Goal: Information Seeking & Learning: Check status

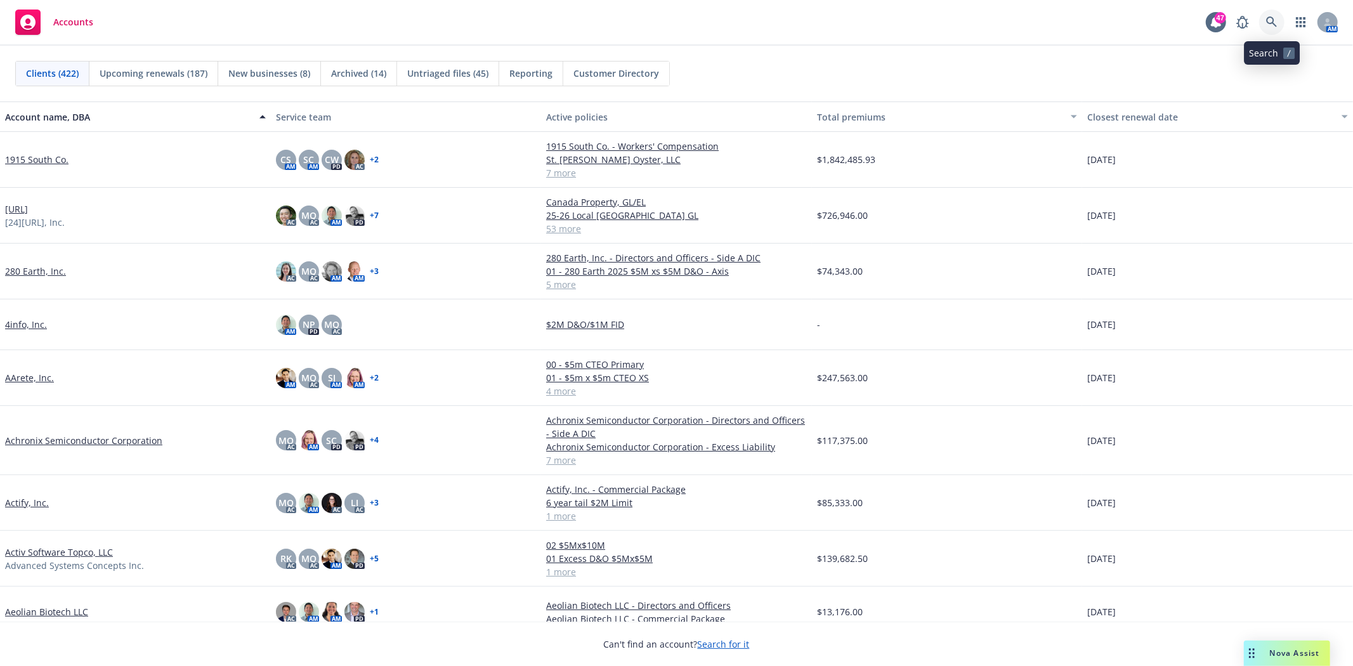
click at [1217, 23] on icon at bounding box center [1271, 21] width 11 height 11
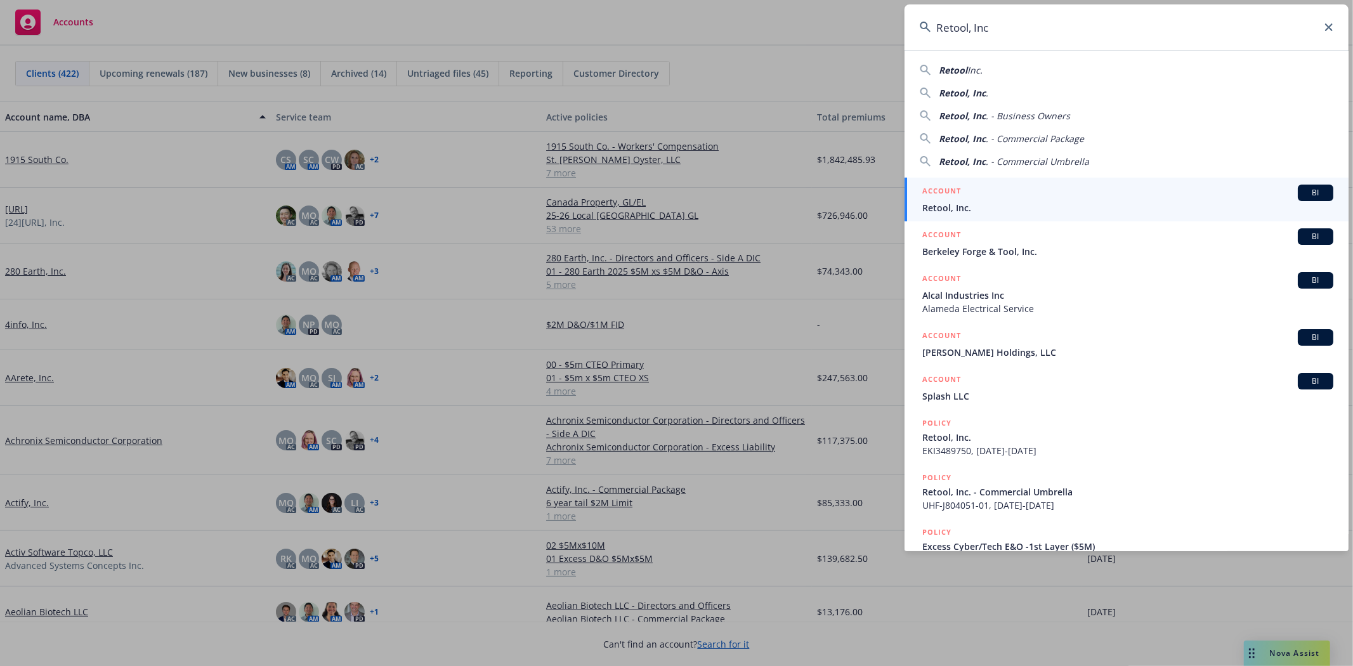
type input "Retool, Inc"
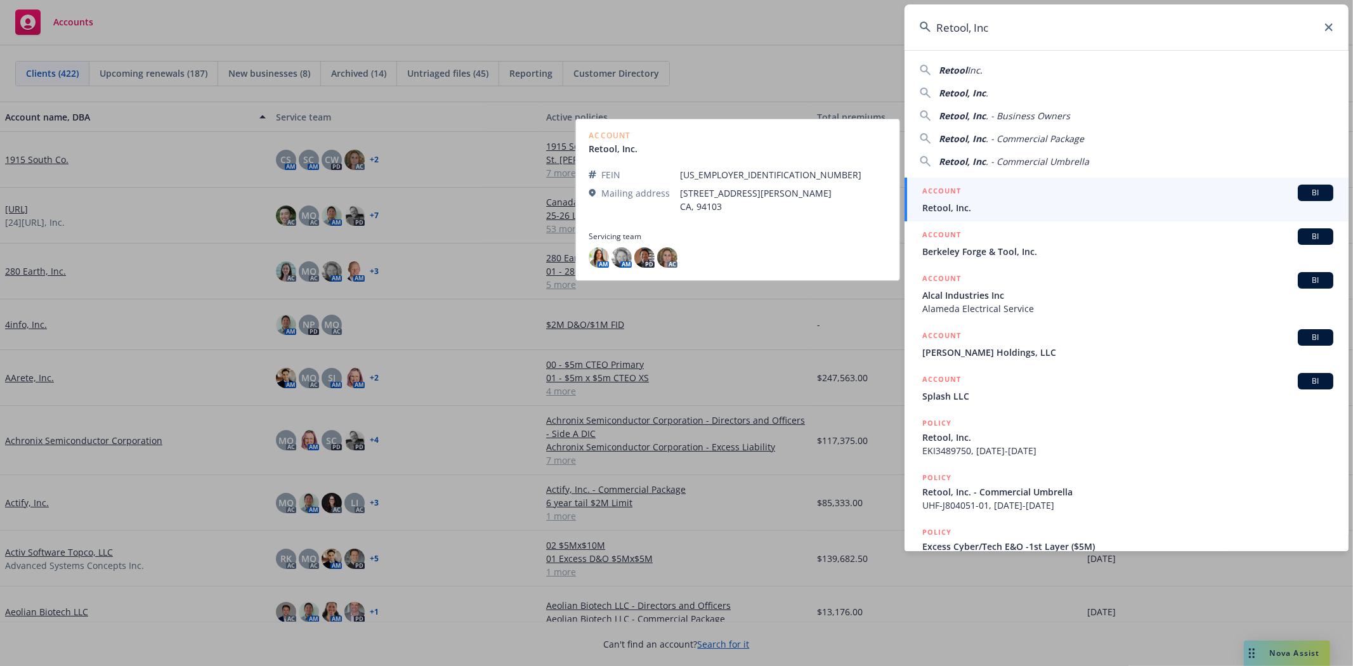
click at [962, 205] on span "Retool, Inc." at bounding box center [1127, 207] width 411 height 13
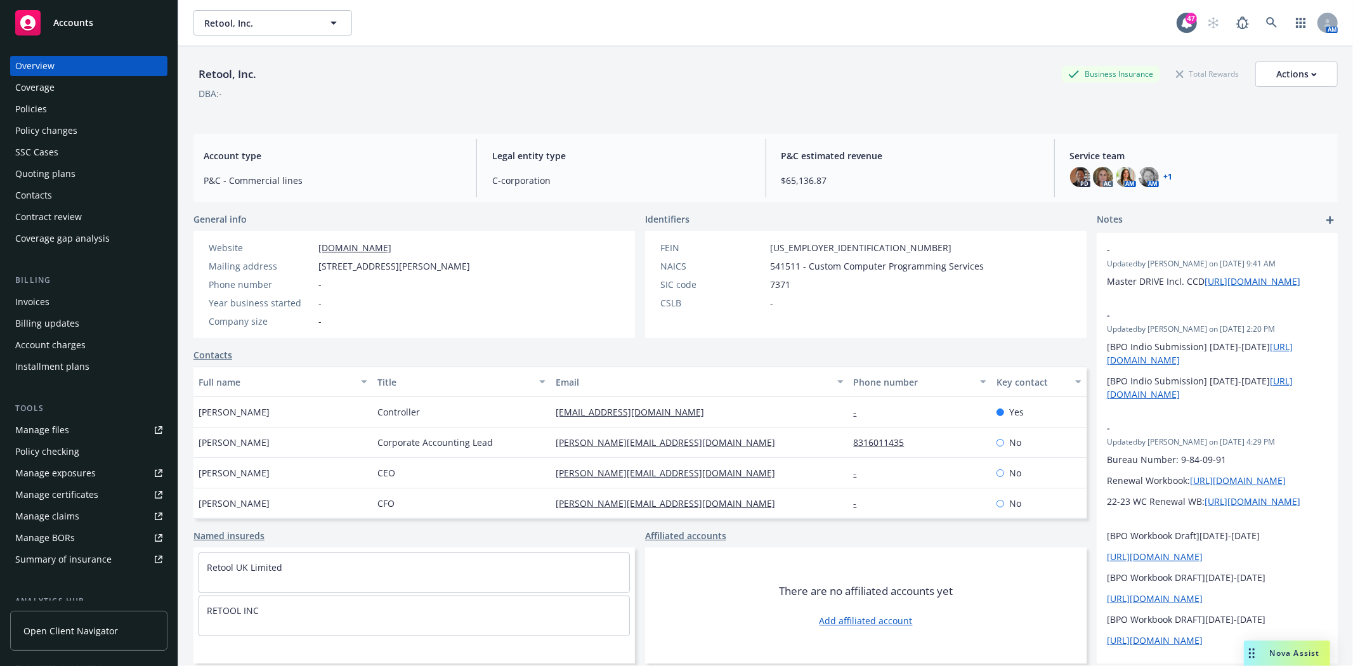
click at [62, 108] on div "Policies" at bounding box center [88, 109] width 147 height 20
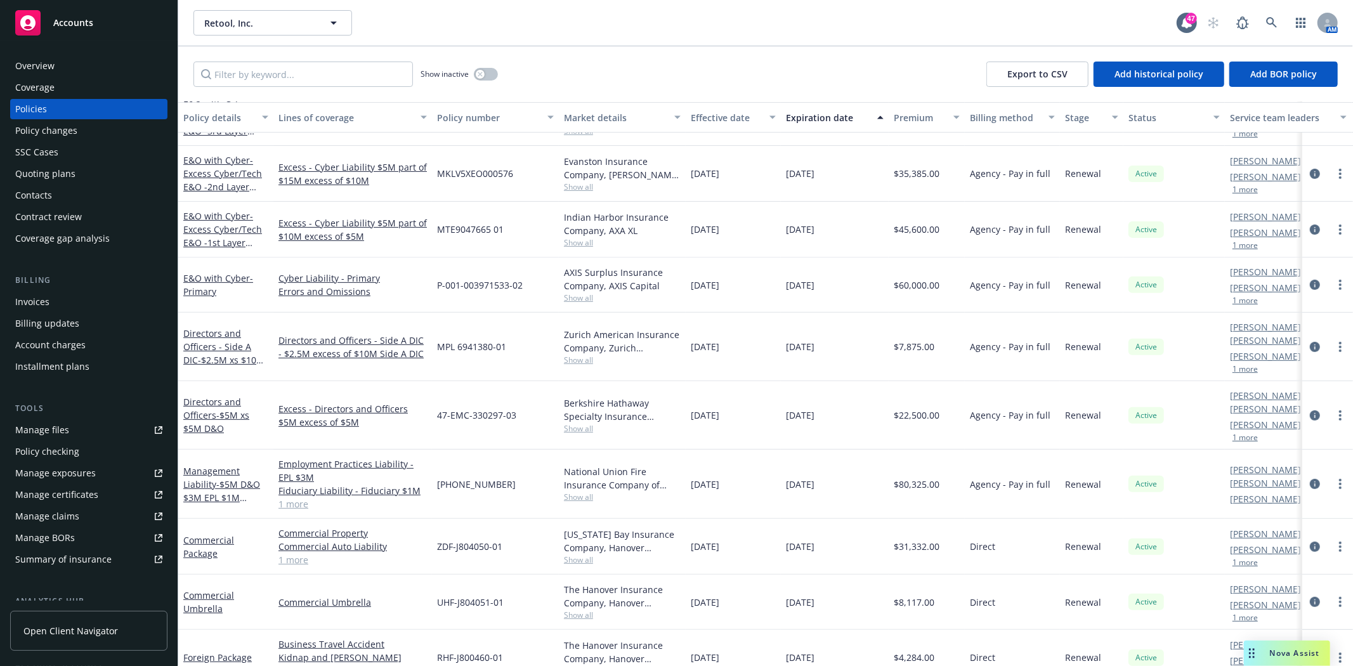
scroll to position [351, 0]
click at [229, 354] on span "- $2.5M xs $10M Side A DIC" at bounding box center [223, 366] width 81 height 25
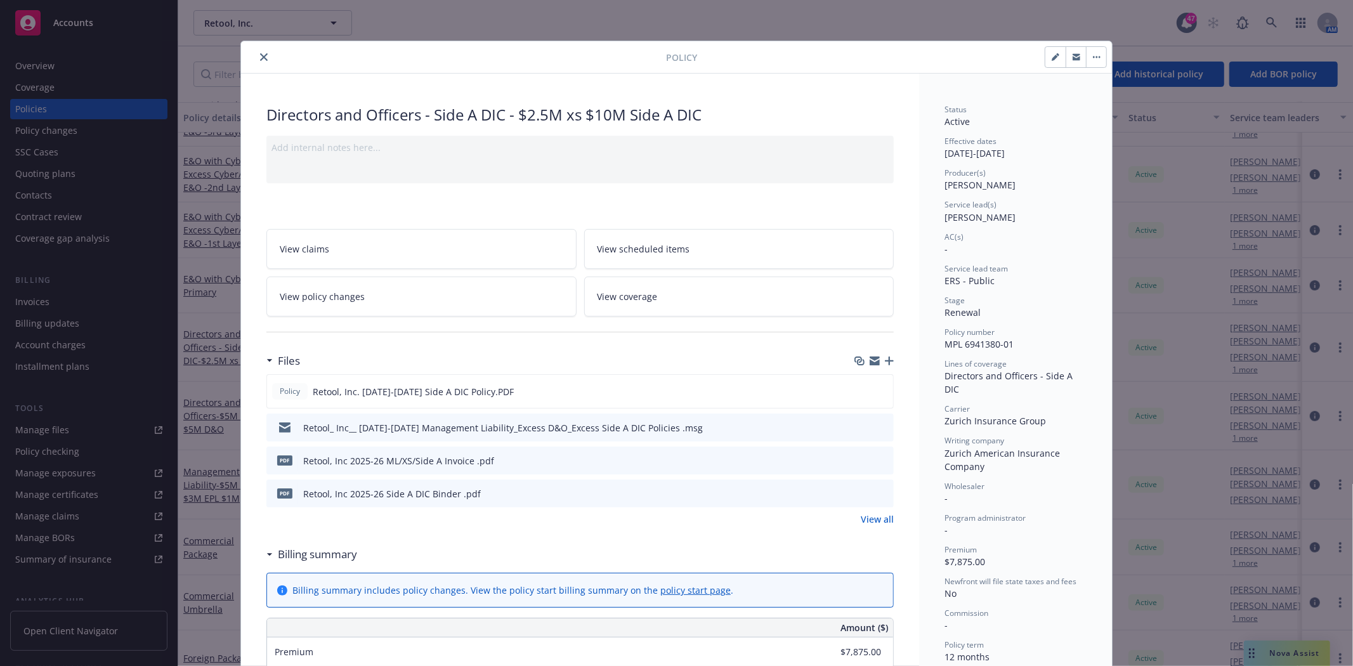
click at [876, 426] on icon "preview file" at bounding box center [881, 426] width 11 height 9
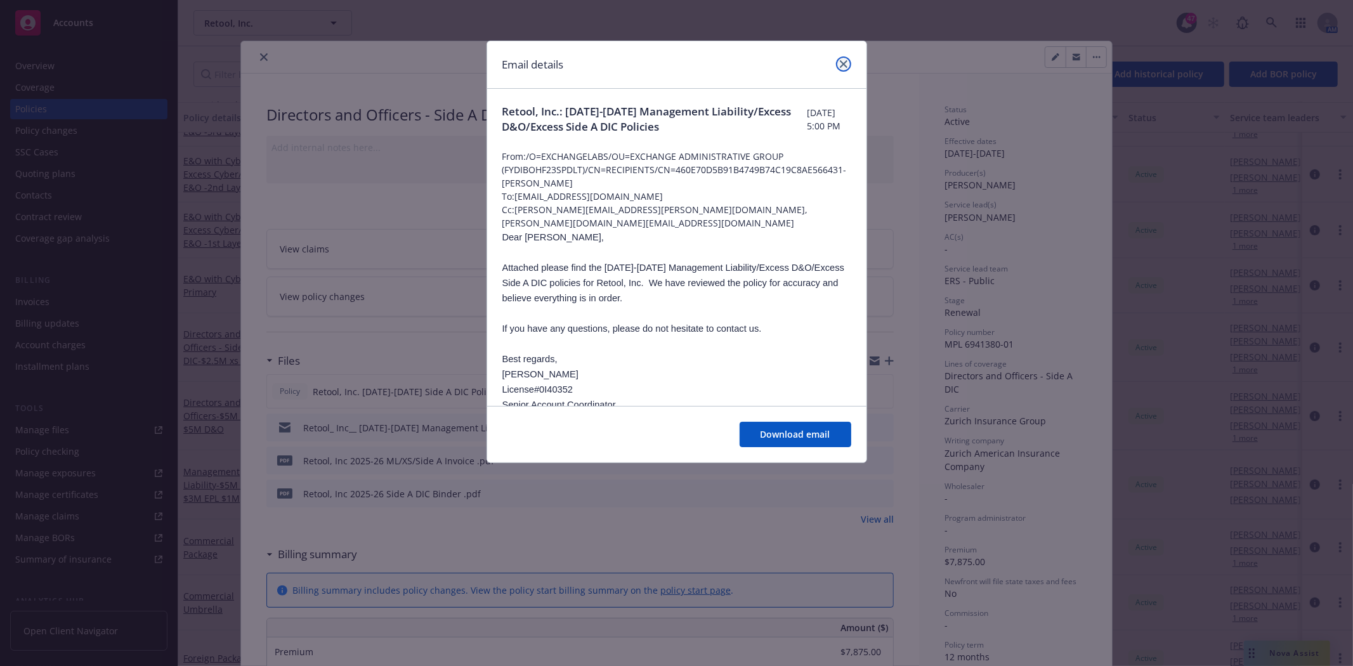
click at [838, 62] on link "close" at bounding box center [843, 63] width 15 height 15
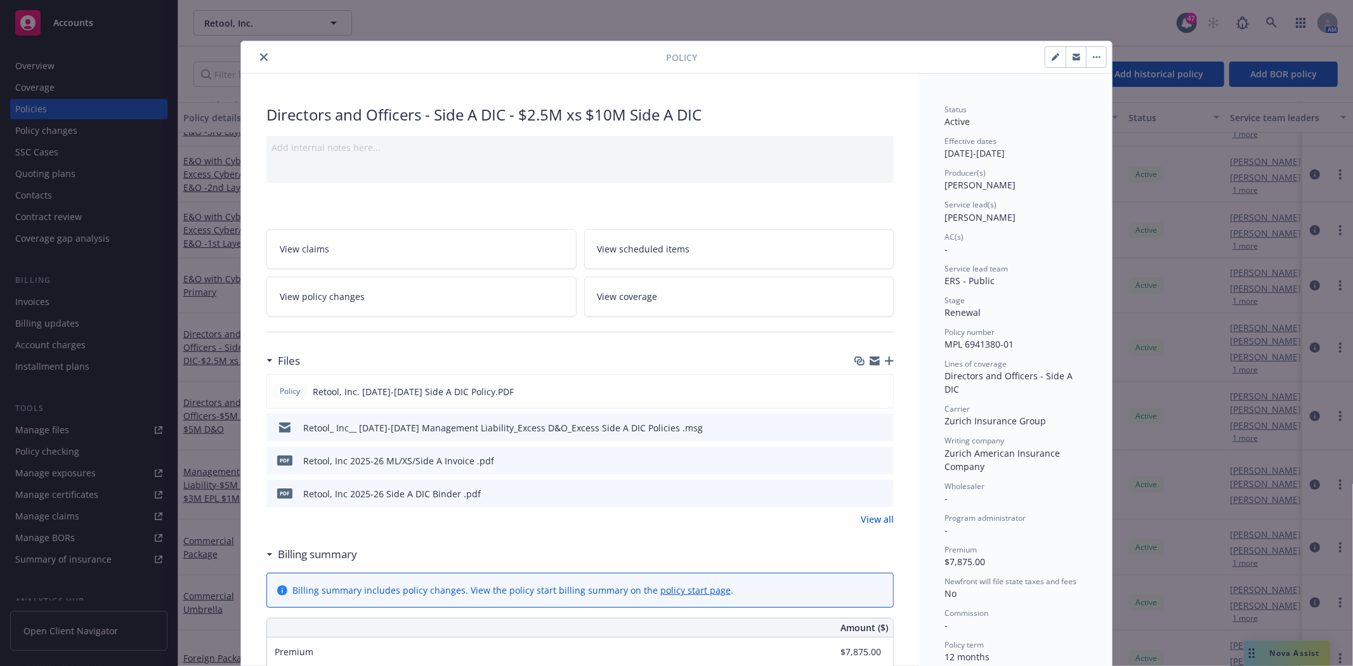
click at [256, 62] on button "close" at bounding box center [263, 56] width 15 height 15
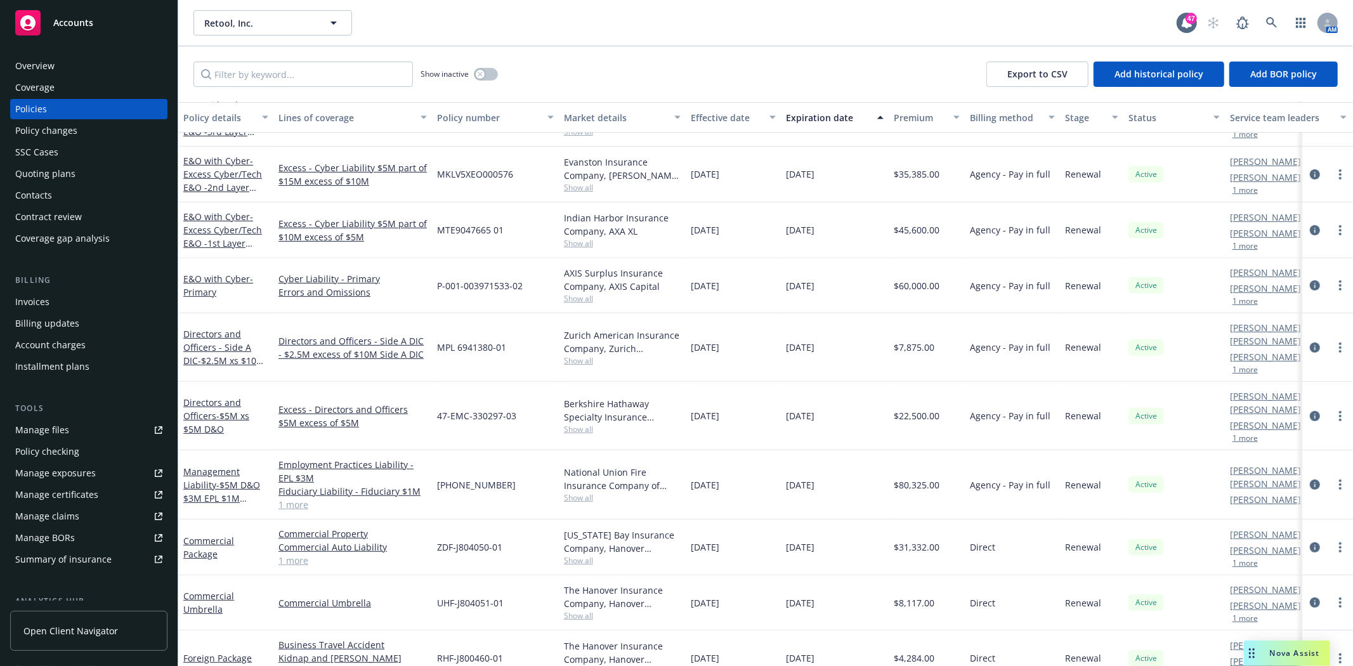
click at [34, 300] on div "Invoices" at bounding box center [32, 302] width 34 height 20
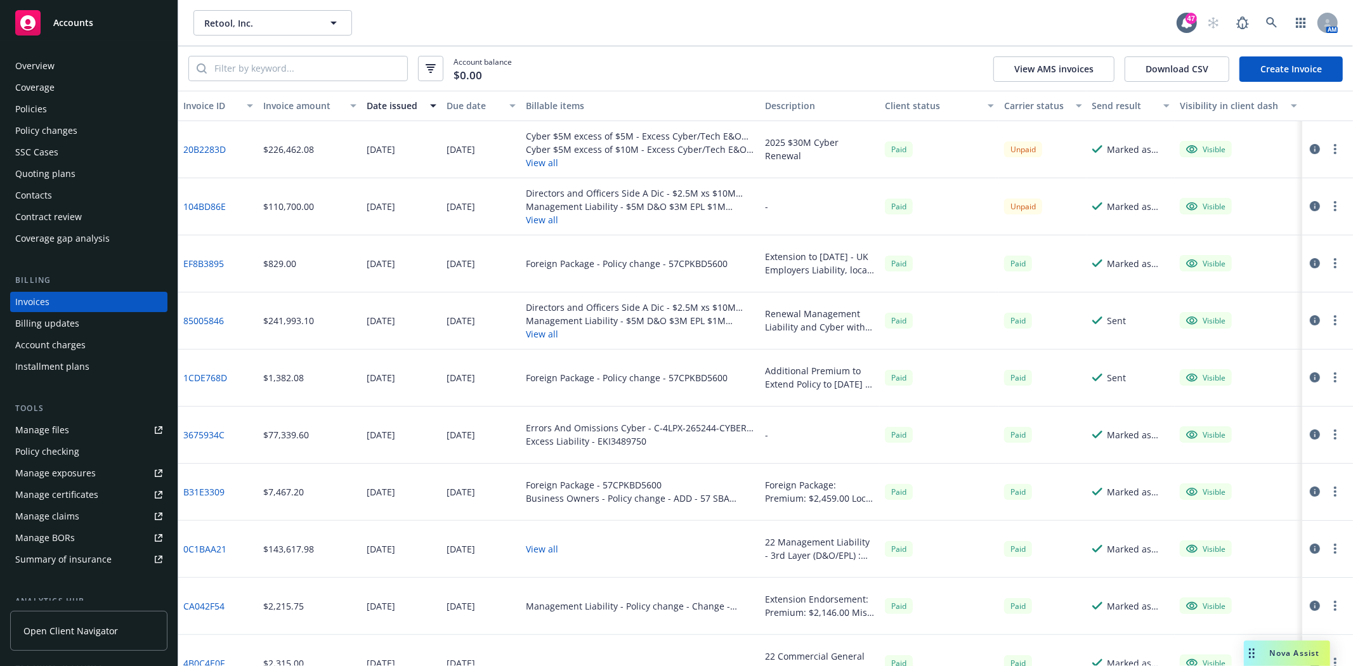
click at [205, 207] on link "104BD86E" at bounding box center [204, 206] width 42 height 13
click at [194, 207] on link "104BD86E" at bounding box center [204, 206] width 42 height 13
click at [1217, 204] on button "button" at bounding box center [1314, 205] width 15 height 15
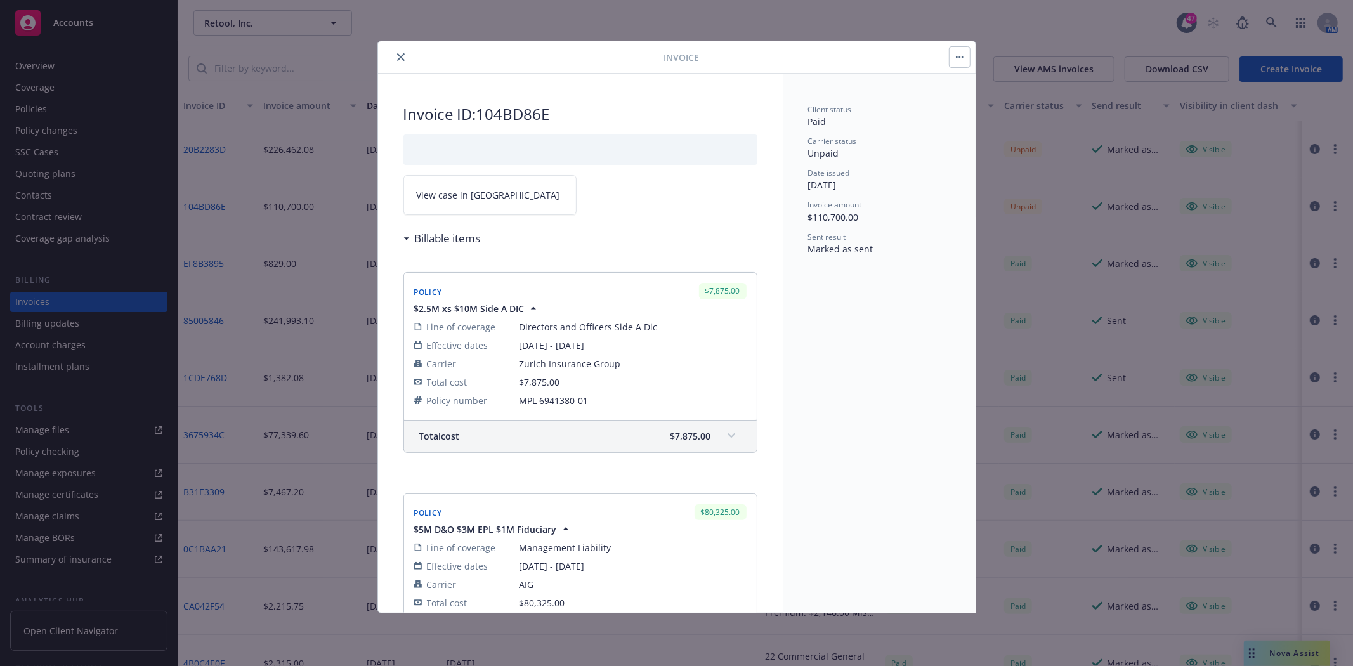
click at [477, 195] on span "View case in SSC" at bounding box center [488, 194] width 143 height 13
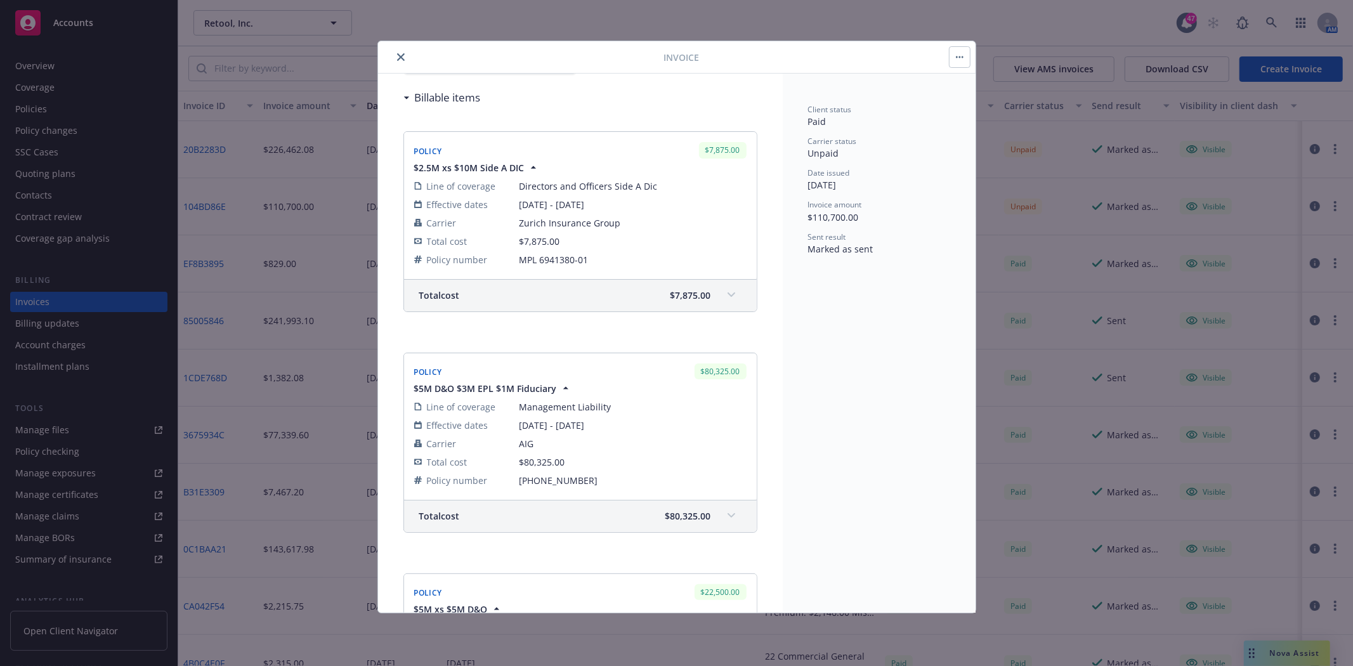
scroll to position [282, 0]
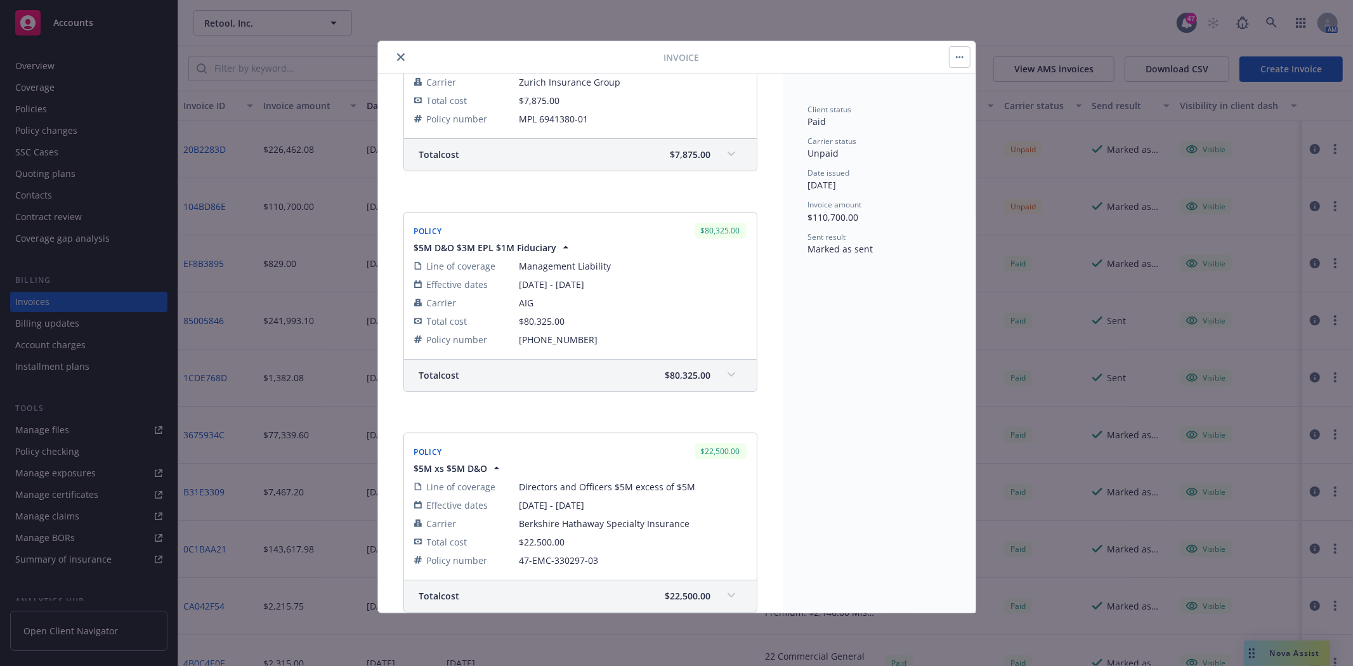
click at [727, 152] on icon at bounding box center [731, 154] width 8 height 5
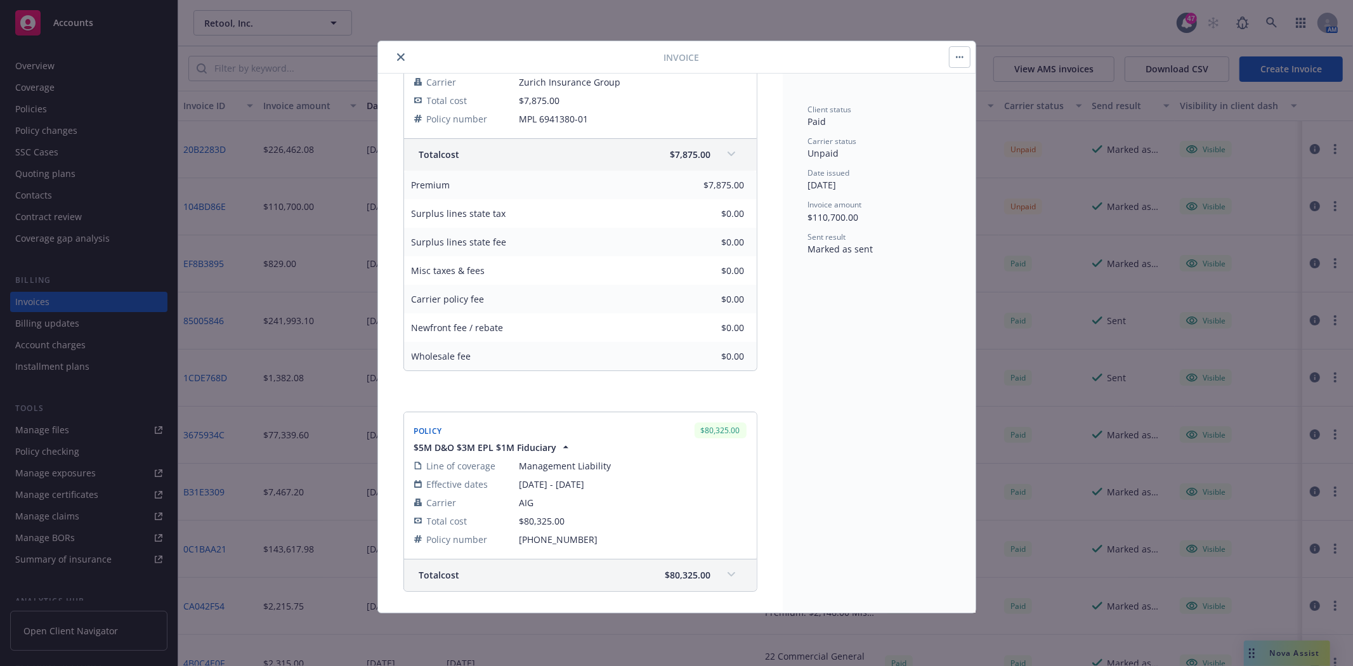
click at [403, 57] on icon "close" at bounding box center [401, 57] width 8 height 8
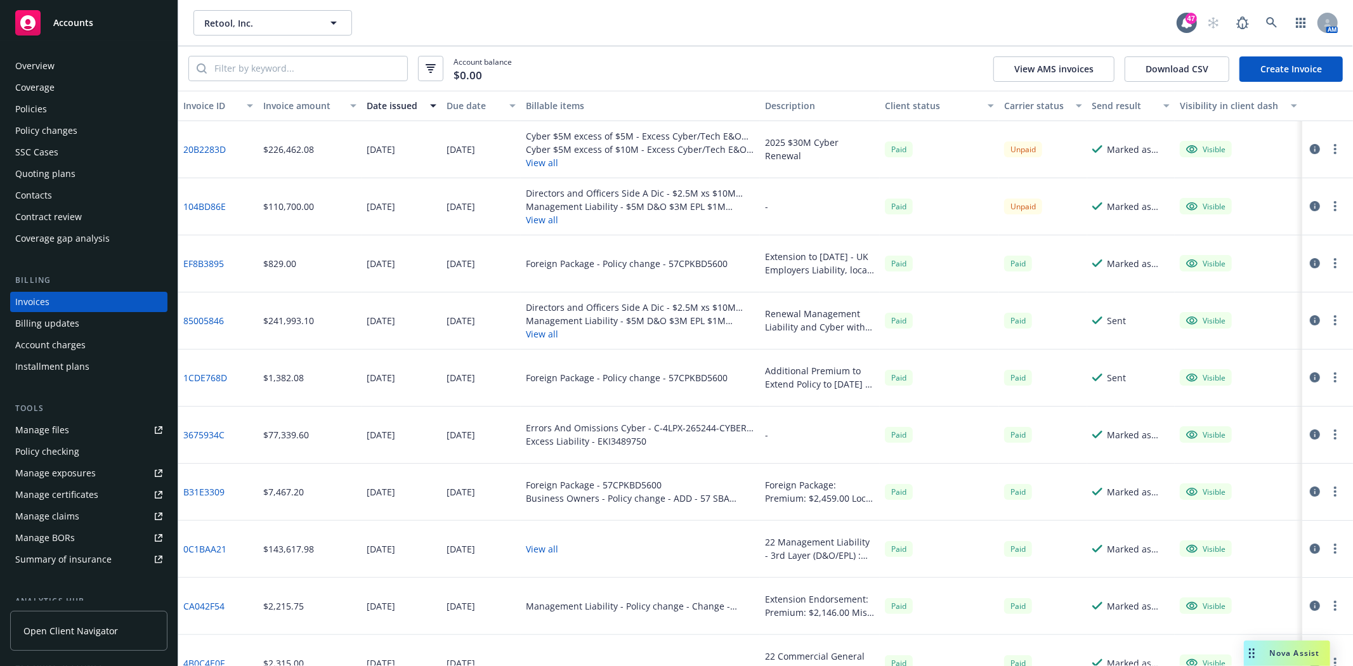
click at [25, 104] on div "Policies" at bounding box center [31, 109] width 32 height 20
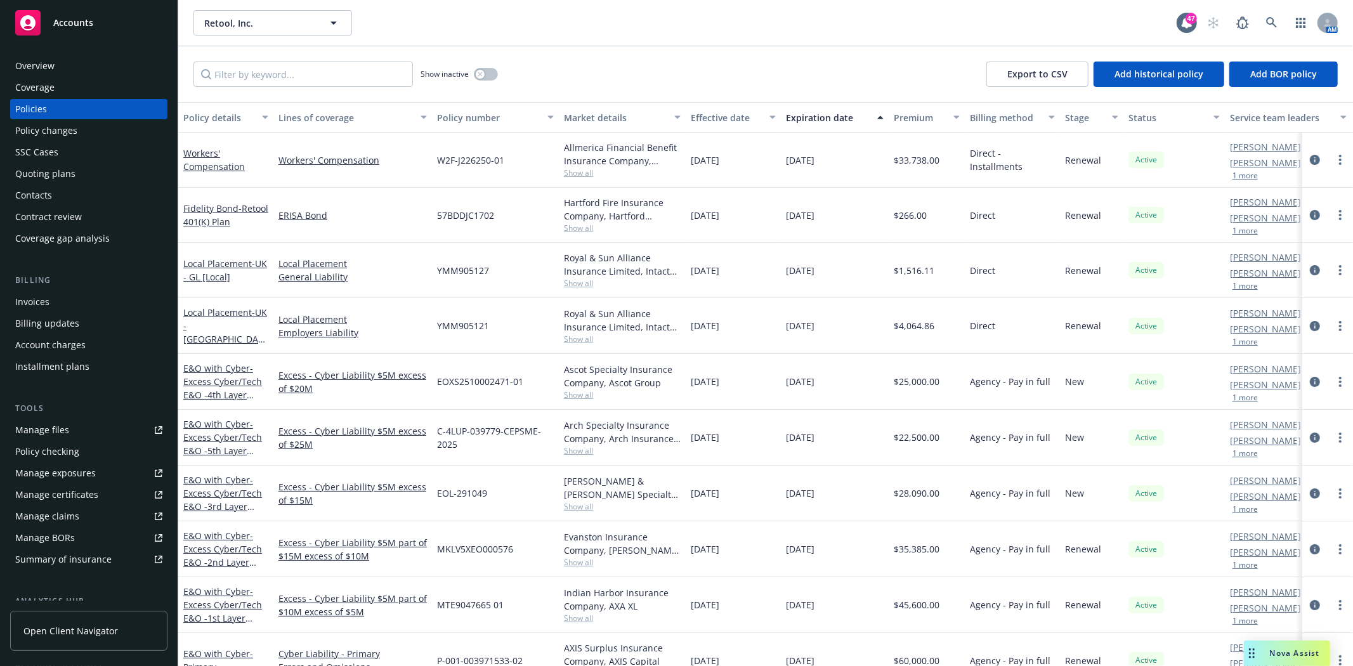
scroll to position [141, 0]
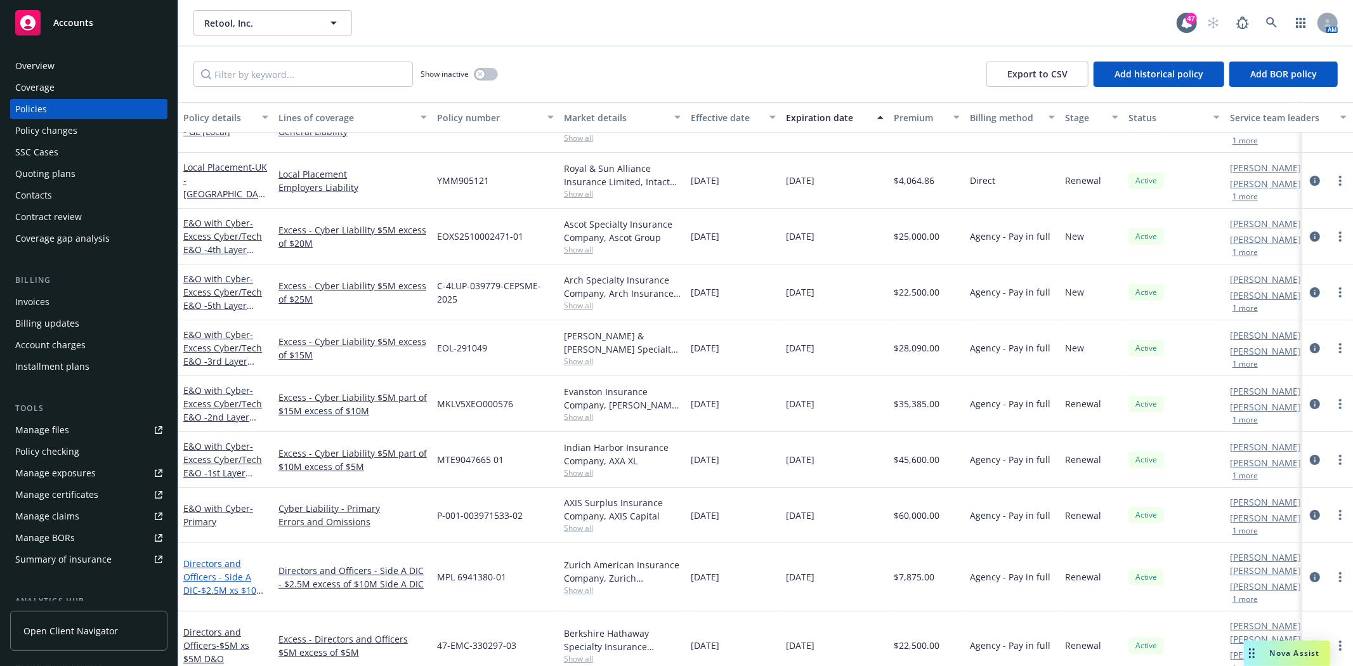
click at [195, 569] on link "Directors and Officers - Side A DIC - $2.5M xs $10M Side A DIC" at bounding box center [223, 583] width 81 height 52
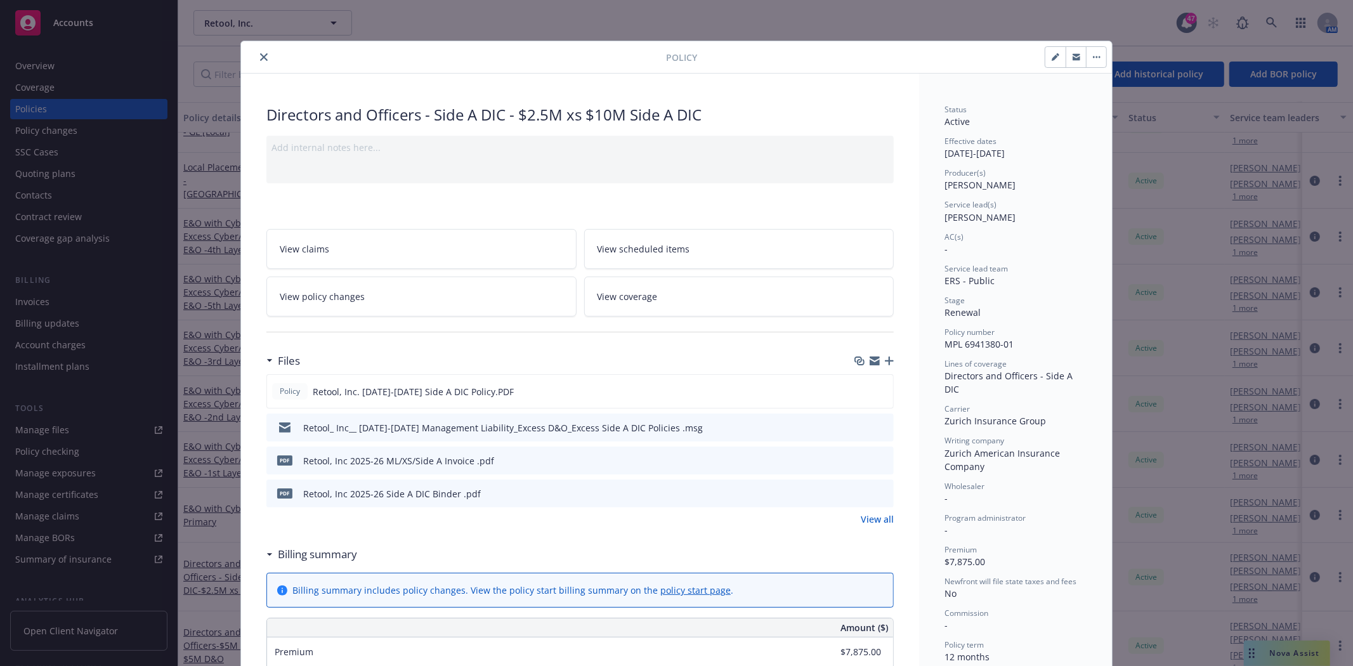
scroll to position [38, 0]
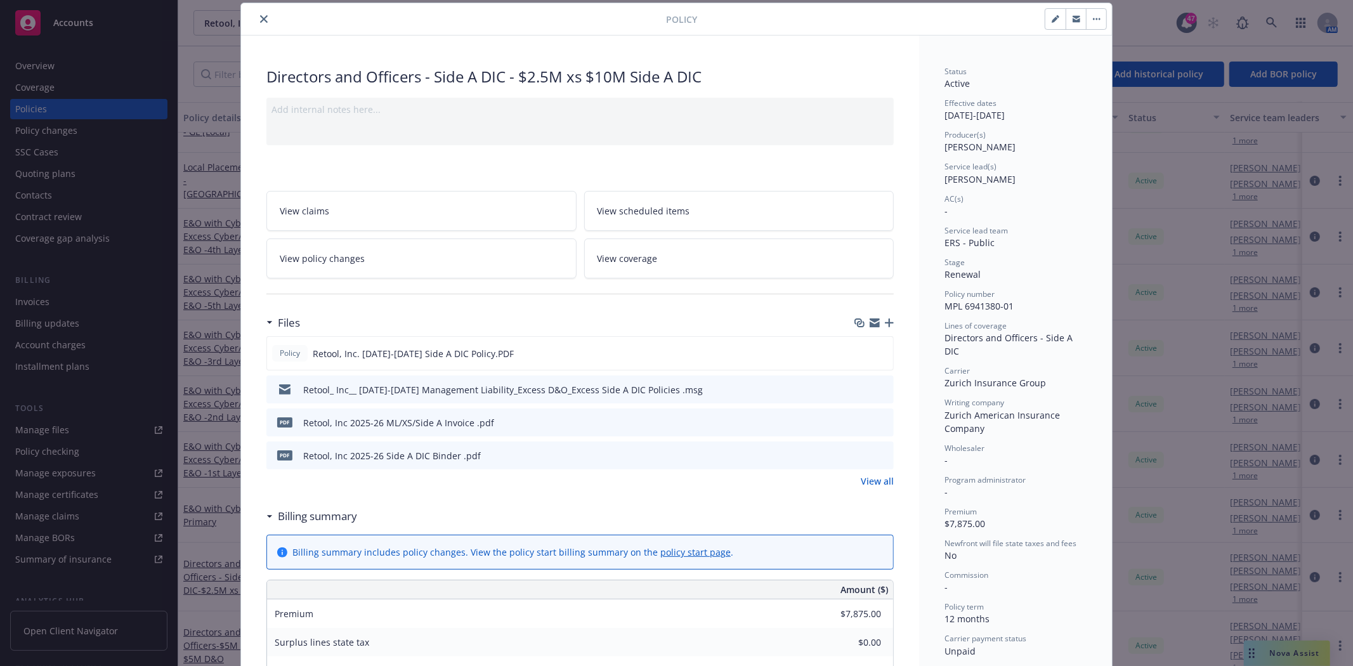
click at [855, 422] on icon "download file" at bounding box center [860, 422] width 10 height 10
click at [877, 420] on icon "preview file" at bounding box center [881, 421] width 11 height 9
click at [878, 452] on icon "preview file" at bounding box center [881, 454] width 11 height 9
click at [34, 306] on div "Policy Directors and Officers - Side A DIC - $2.5M xs $10M Side A DIC Add inter…" at bounding box center [676, 333] width 1353 height 666
click at [261, 17] on icon "close" at bounding box center [264, 19] width 8 height 8
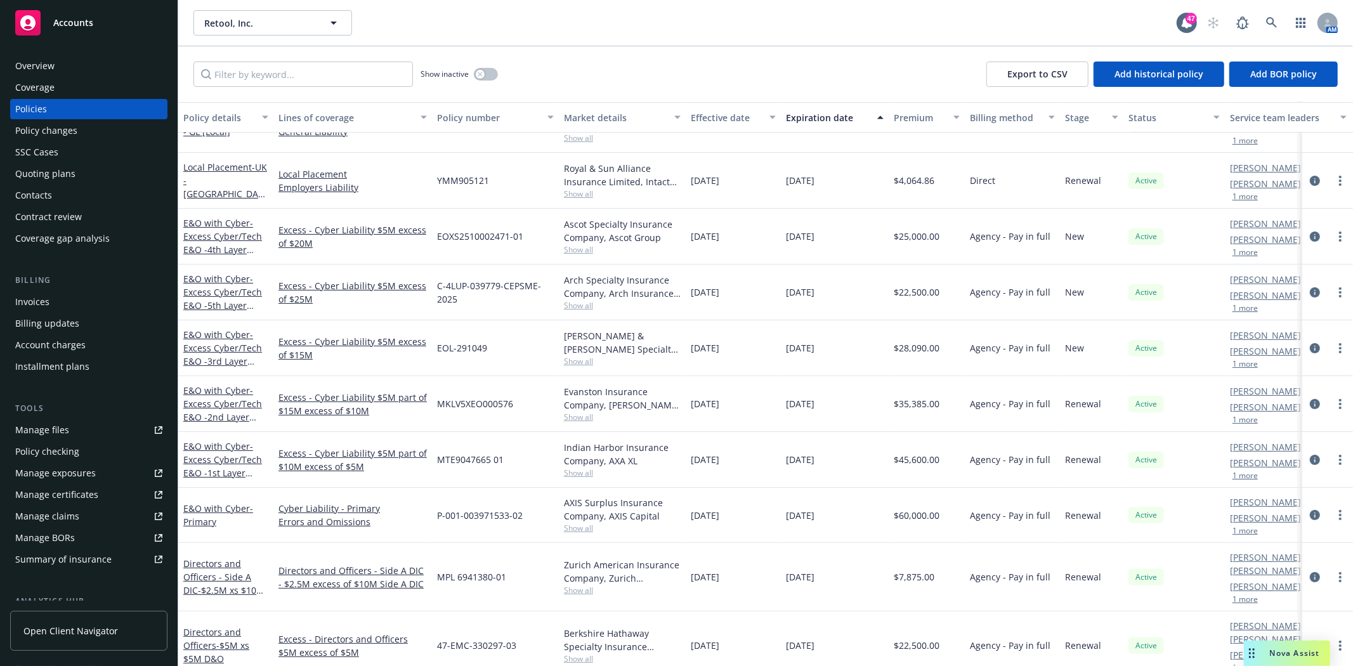
click at [23, 301] on div "Invoices" at bounding box center [32, 302] width 34 height 20
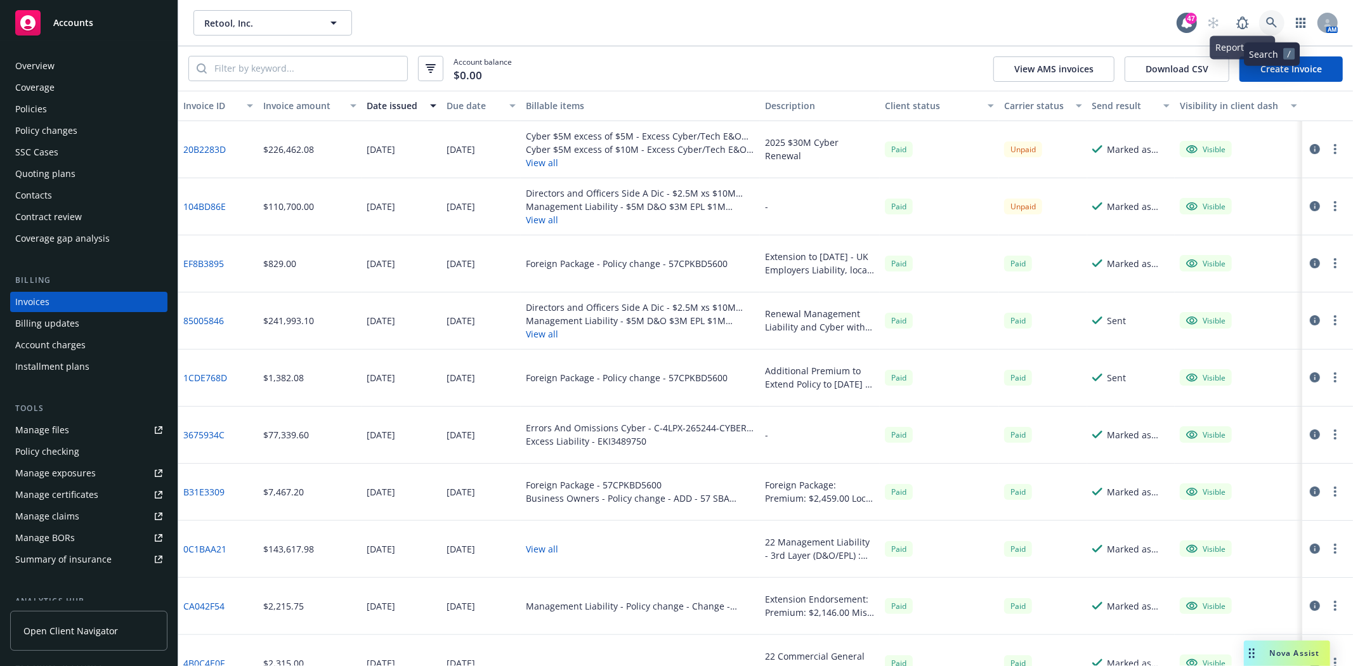
click at [1217, 24] on icon at bounding box center [1271, 22] width 11 height 11
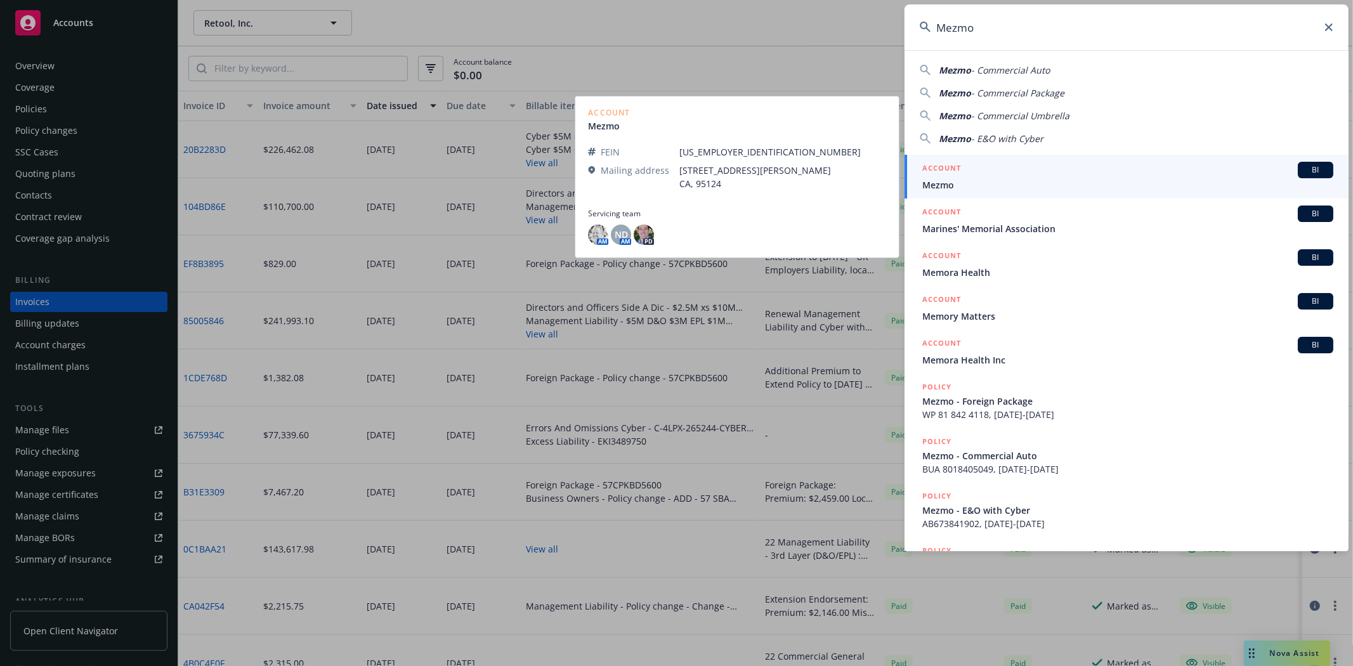
type input "Mezmo"
click at [975, 180] on span "Mezmo" at bounding box center [1127, 184] width 411 height 13
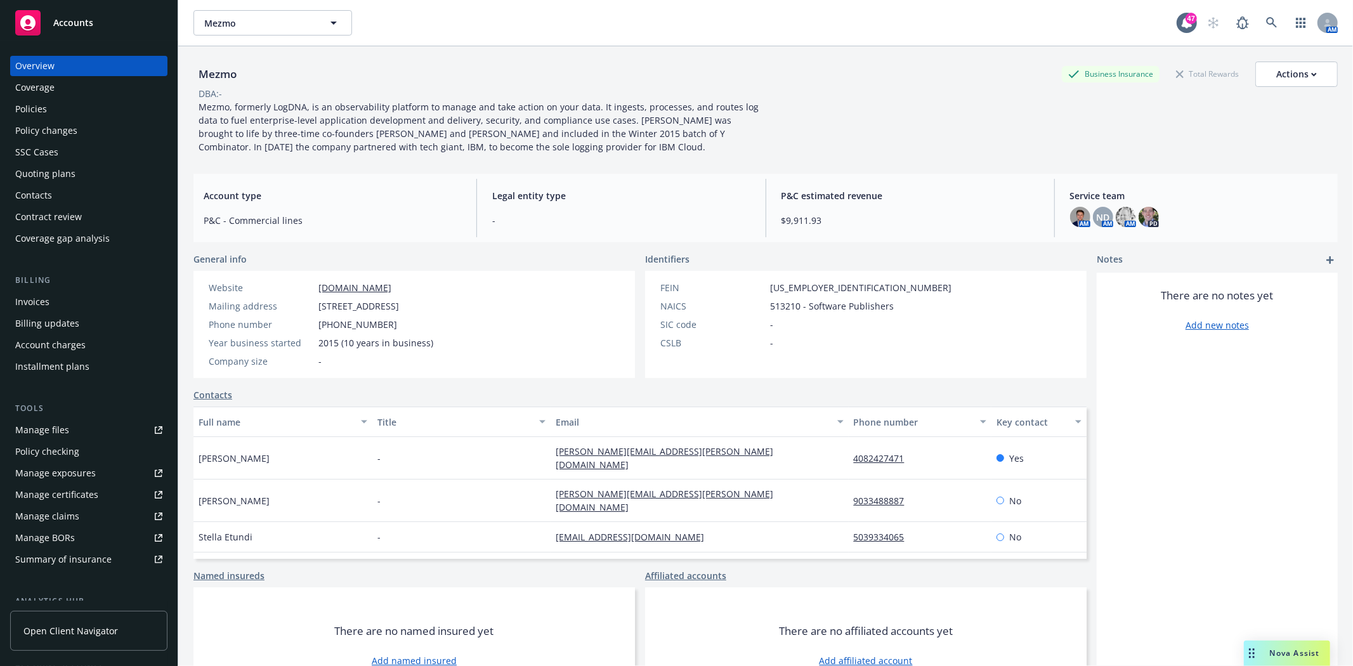
click at [36, 107] on div "Policies" at bounding box center [31, 109] width 32 height 20
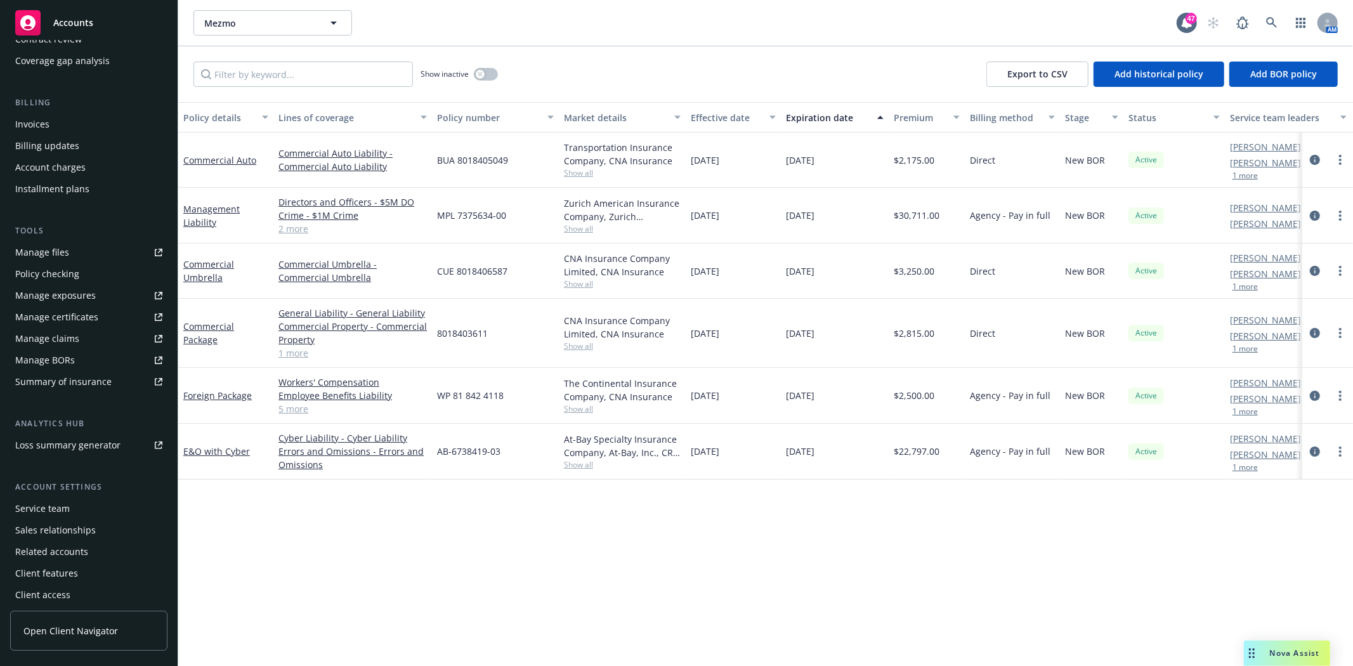
scroll to position [181, 0]
click at [62, 505] on div "Service team" at bounding box center [42, 505] width 55 height 20
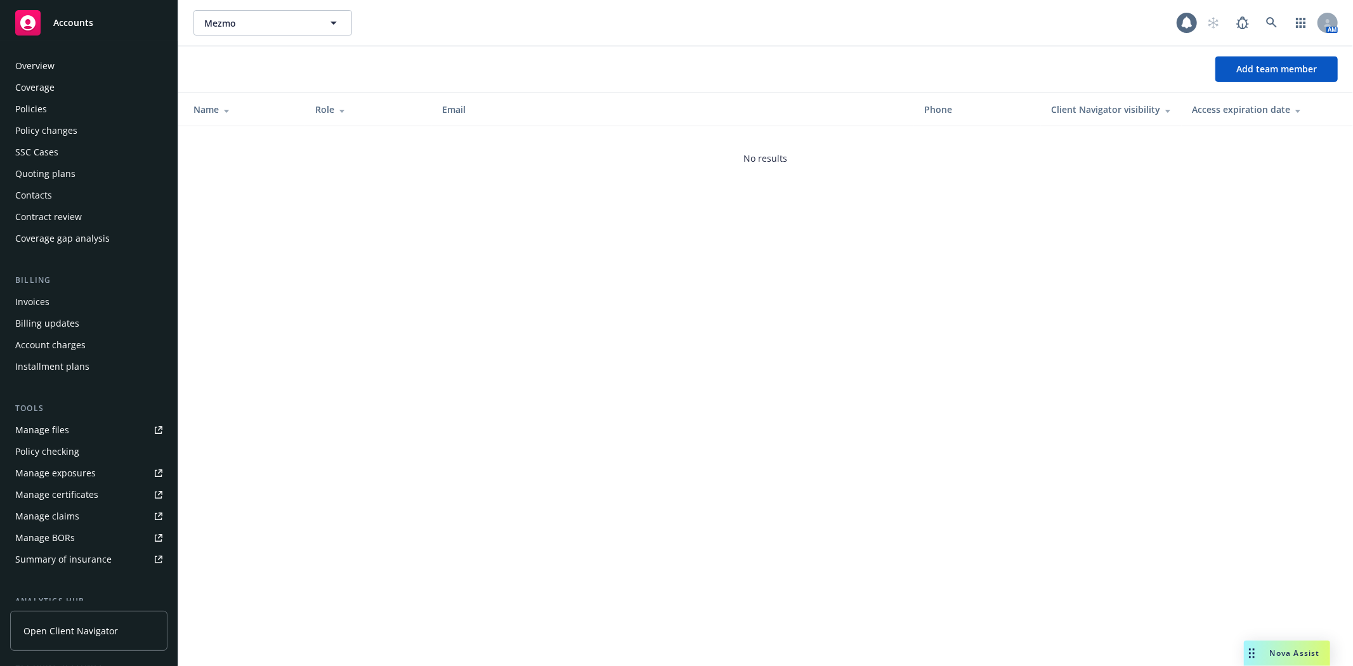
scroll to position [182, 0]
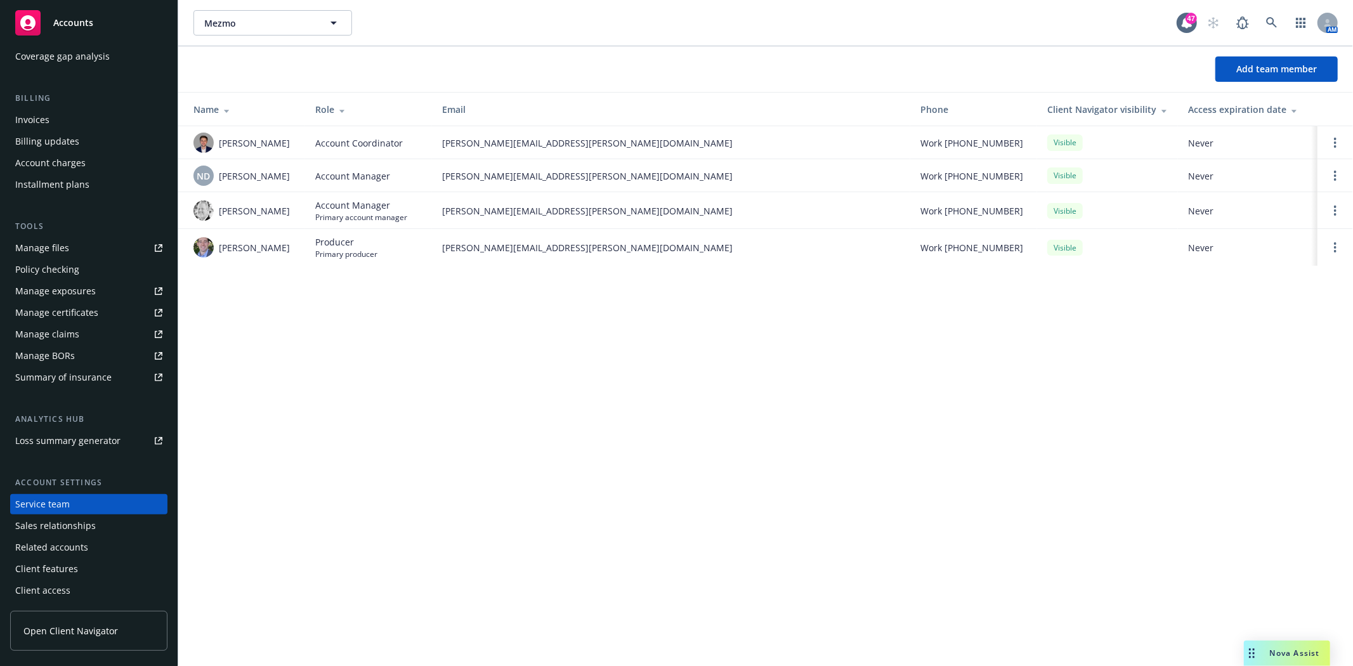
click at [48, 114] on div "Invoices" at bounding box center [88, 120] width 147 height 20
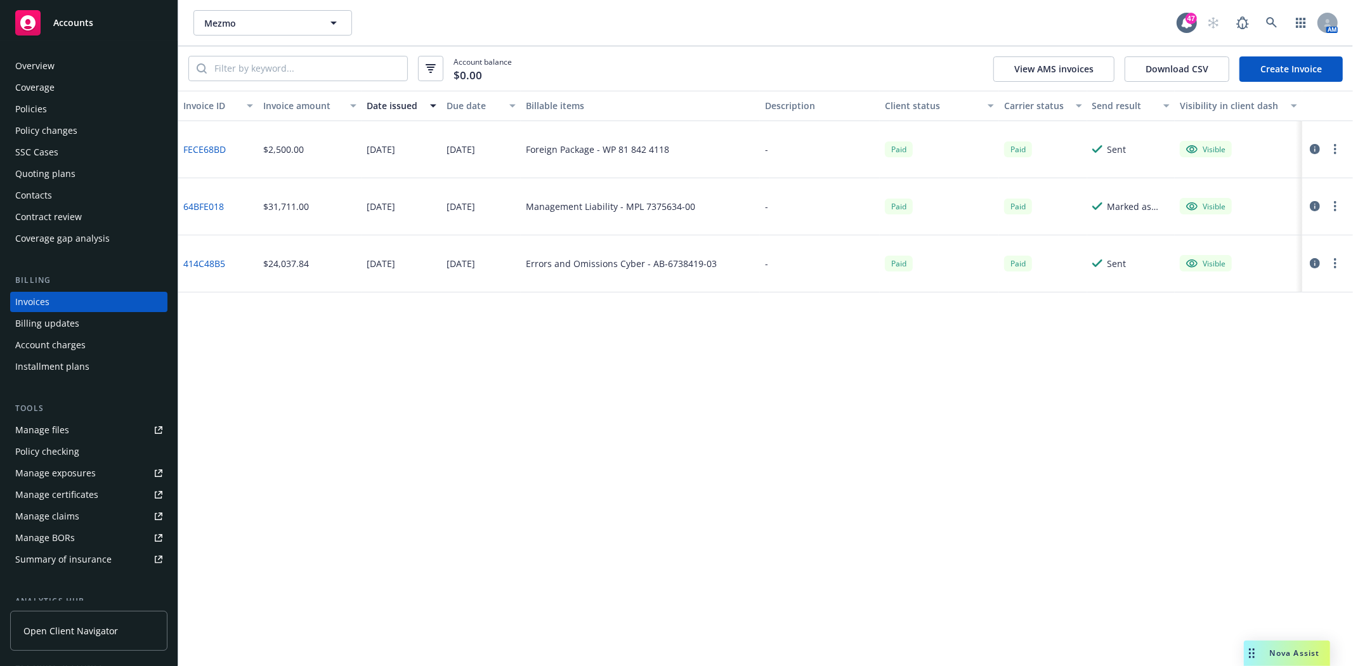
click at [41, 112] on div "Policies" at bounding box center [31, 109] width 32 height 20
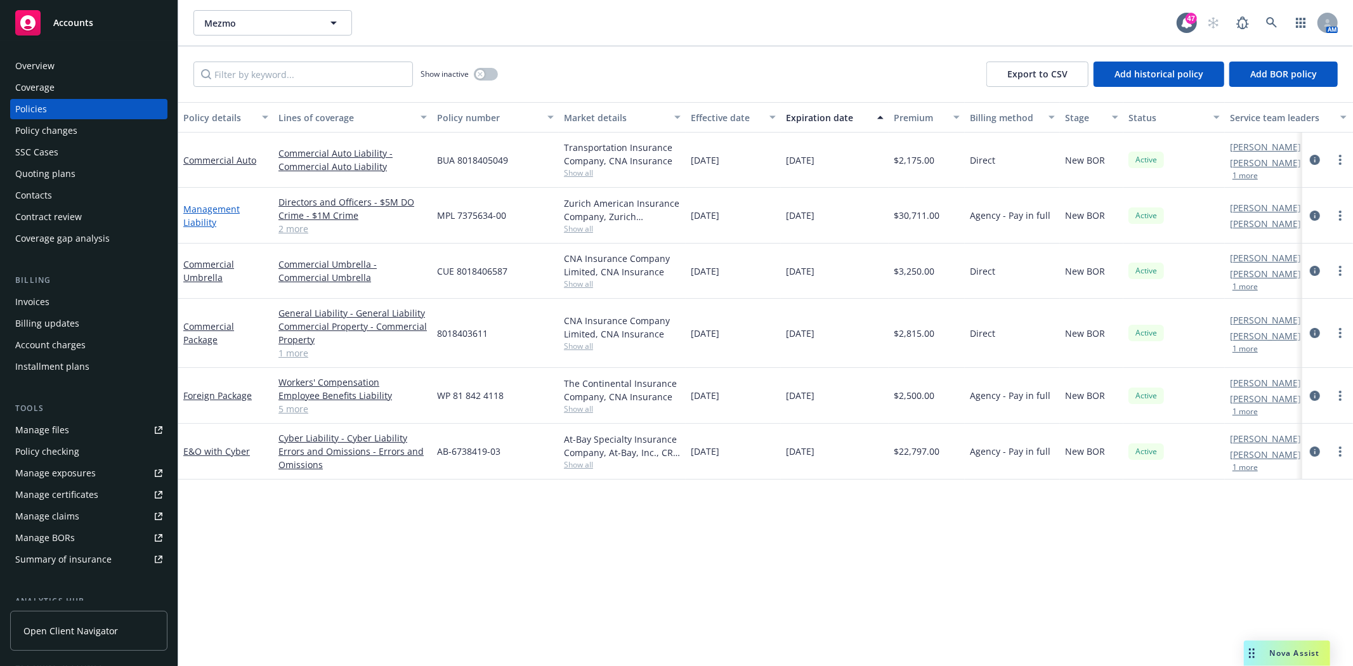
click at [212, 210] on link "Management Liability" at bounding box center [211, 215] width 56 height 25
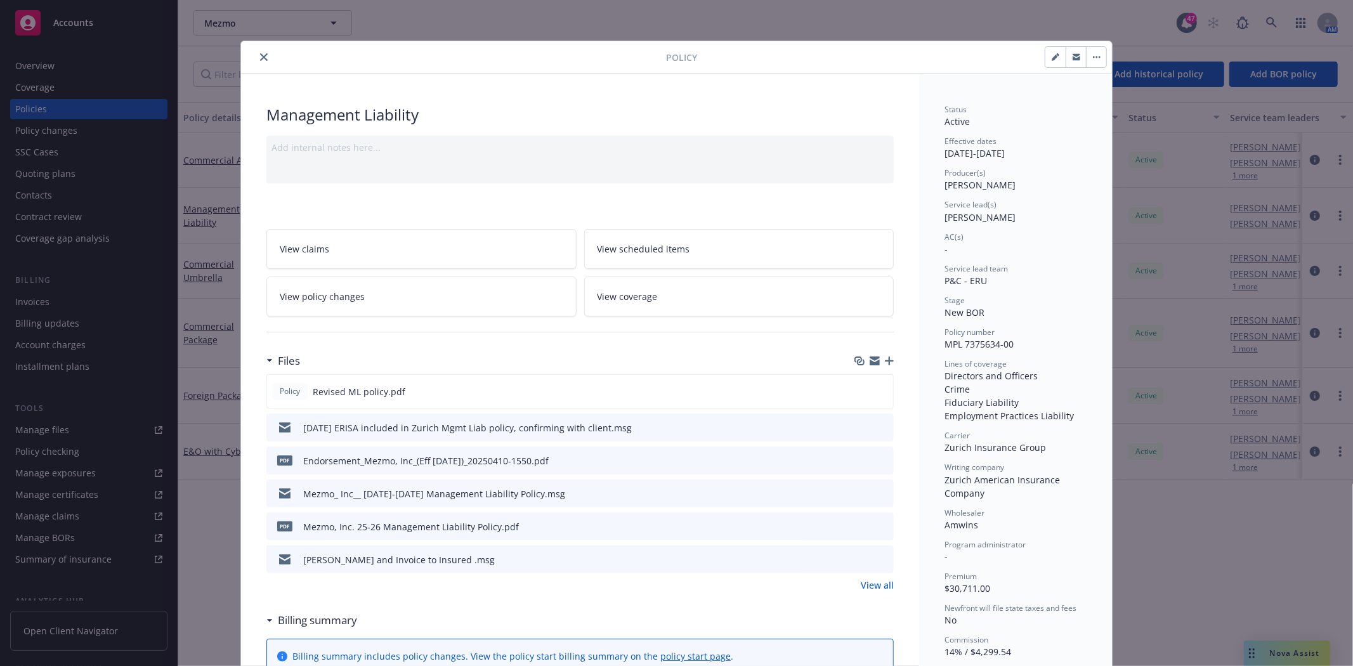
click at [260, 56] on icon "close" at bounding box center [264, 57] width 8 height 8
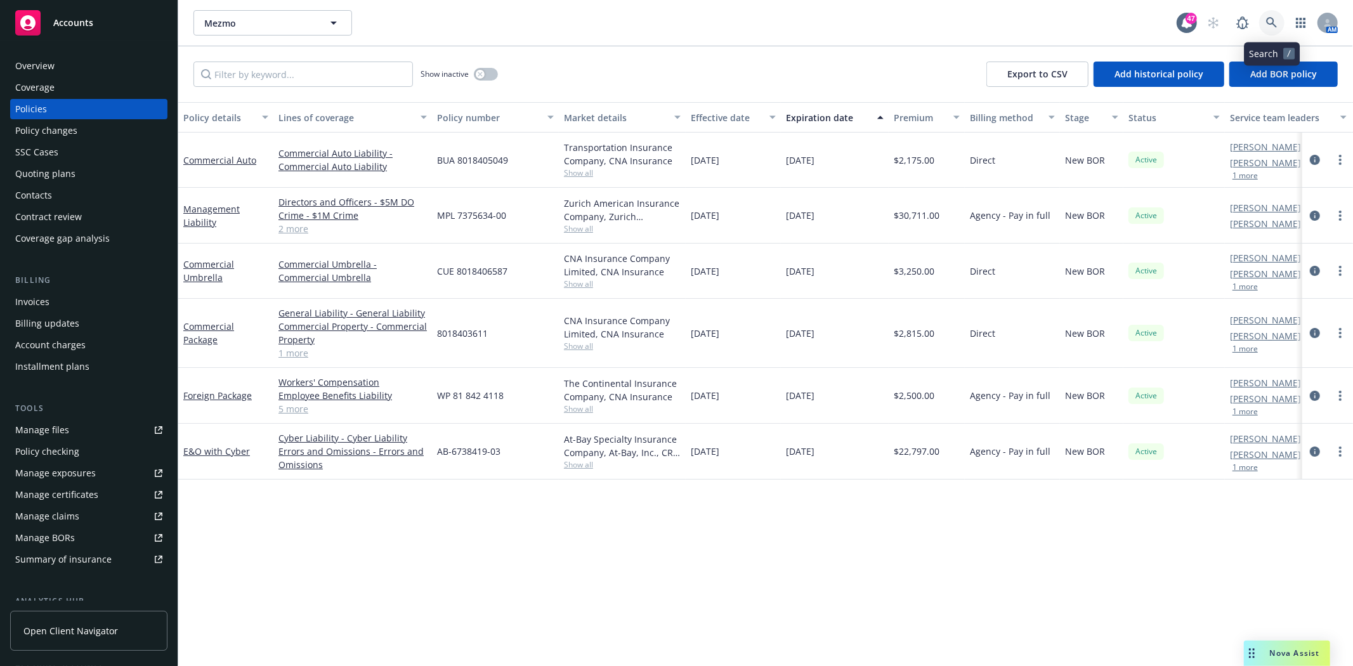
click at [1217, 19] on icon at bounding box center [1271, 22] width 11 height 11
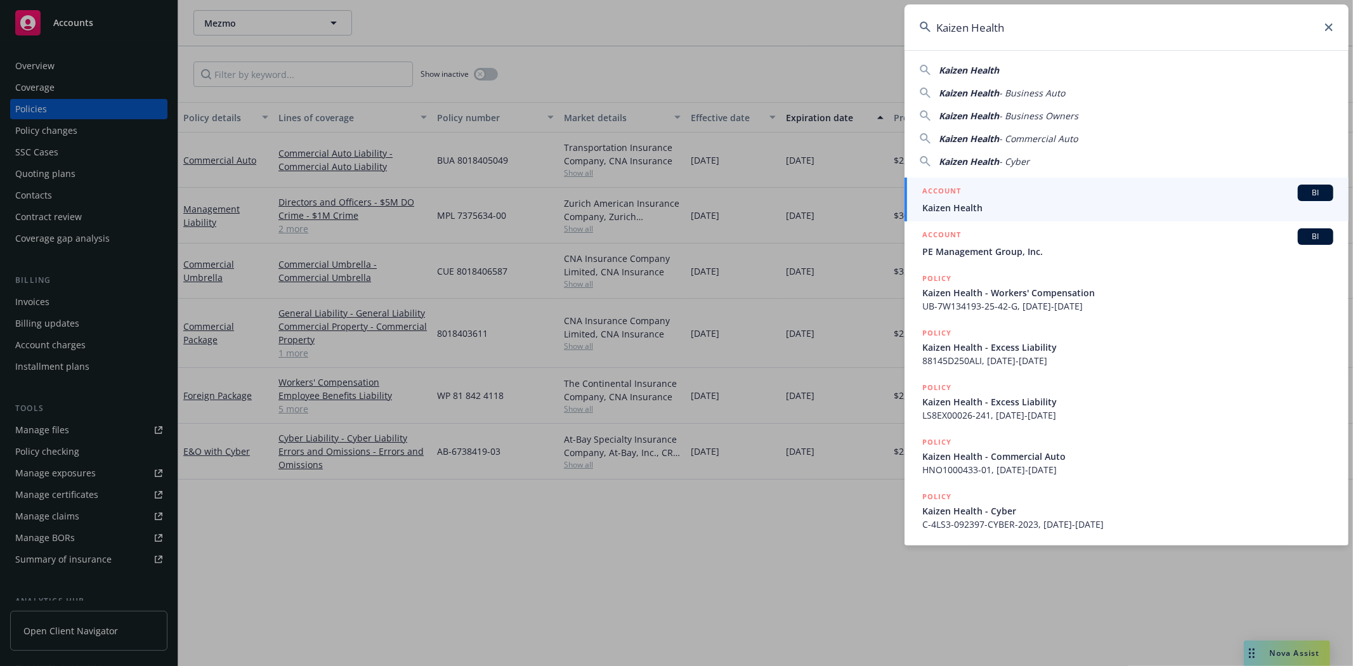
type input "Kaizen Health"
click at [975, 199] on div "ACCOUNT BI" at bounding box center [1127, 193] width 411 height 16
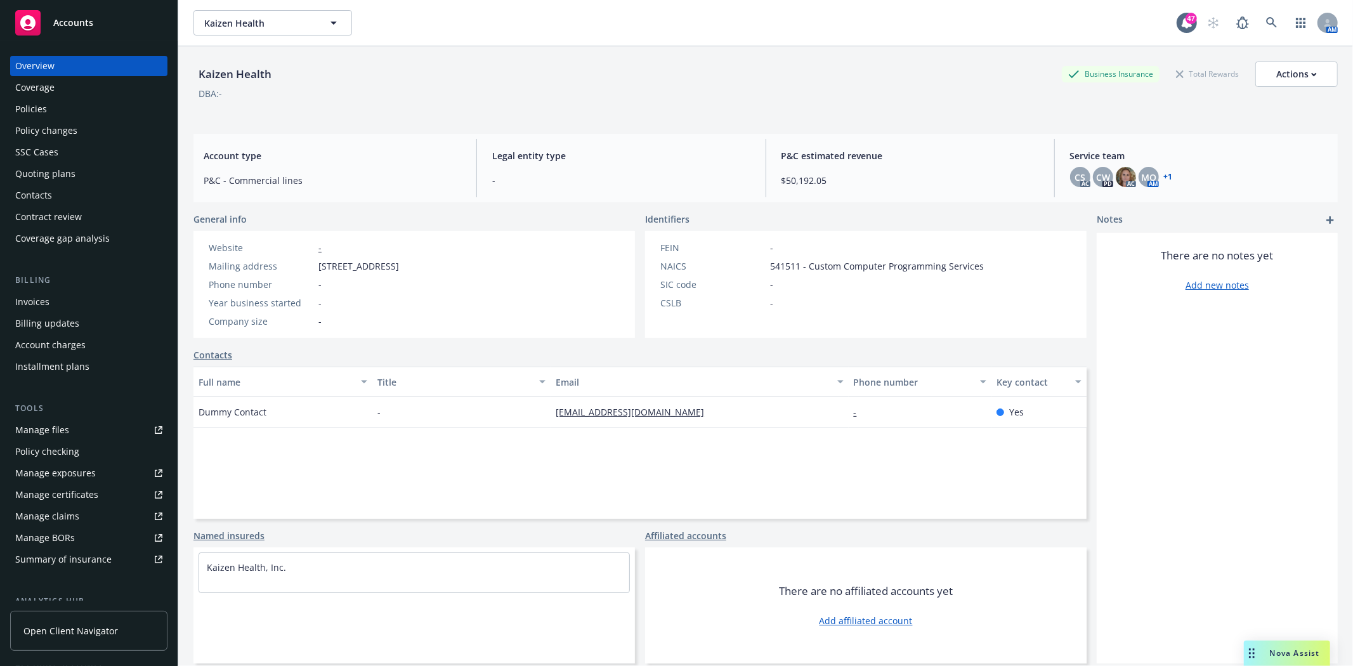
click at [41, 296] on div "Invoices" at bounding box center [32, 302] width 34 height 20
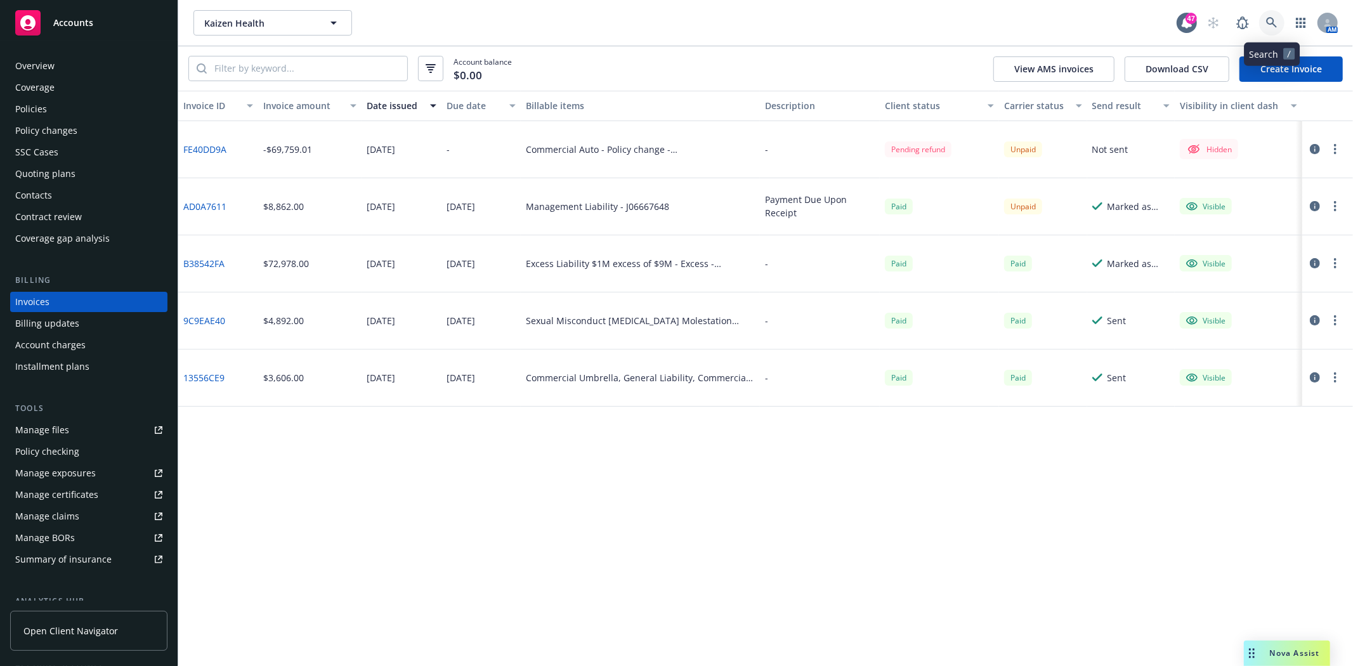
click at [1217, 19] on icon at bounding box center [1271, 22] width 11 height 11
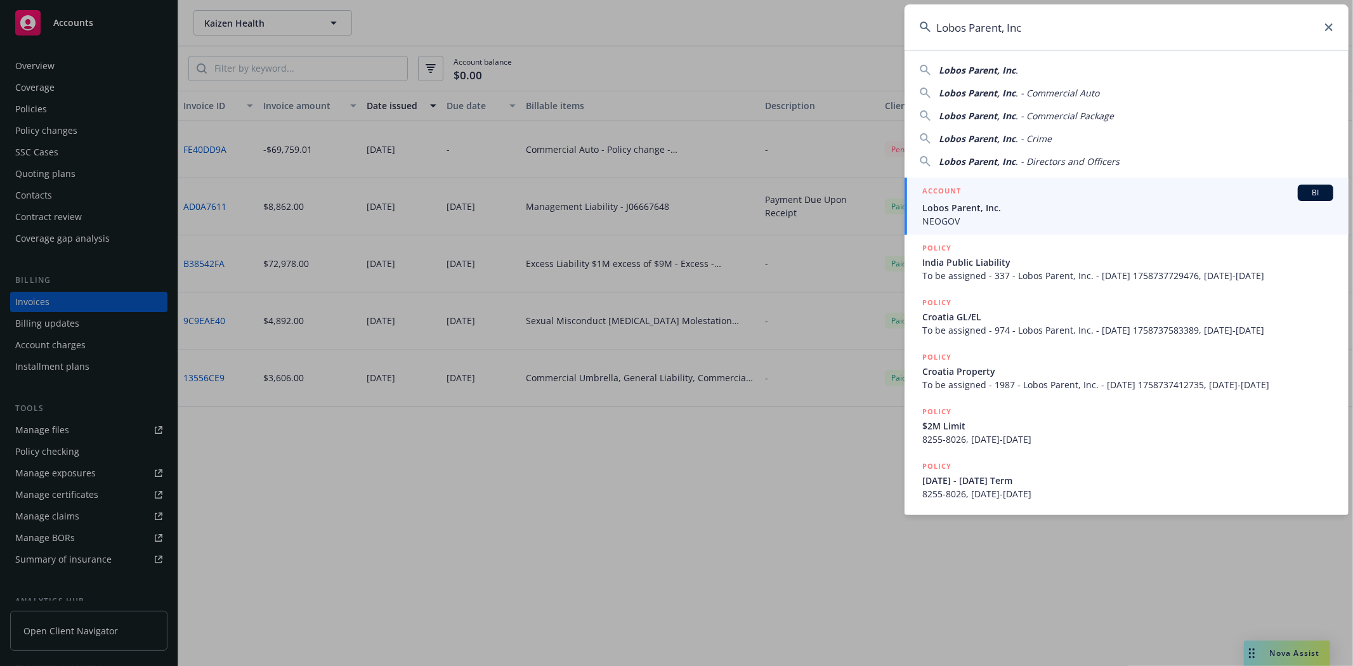
type input "Lobos Parent, Inc"
click at [959, 198] on h5 "ACCOUNT" at bounding box center [941, 192] width 39 height 15
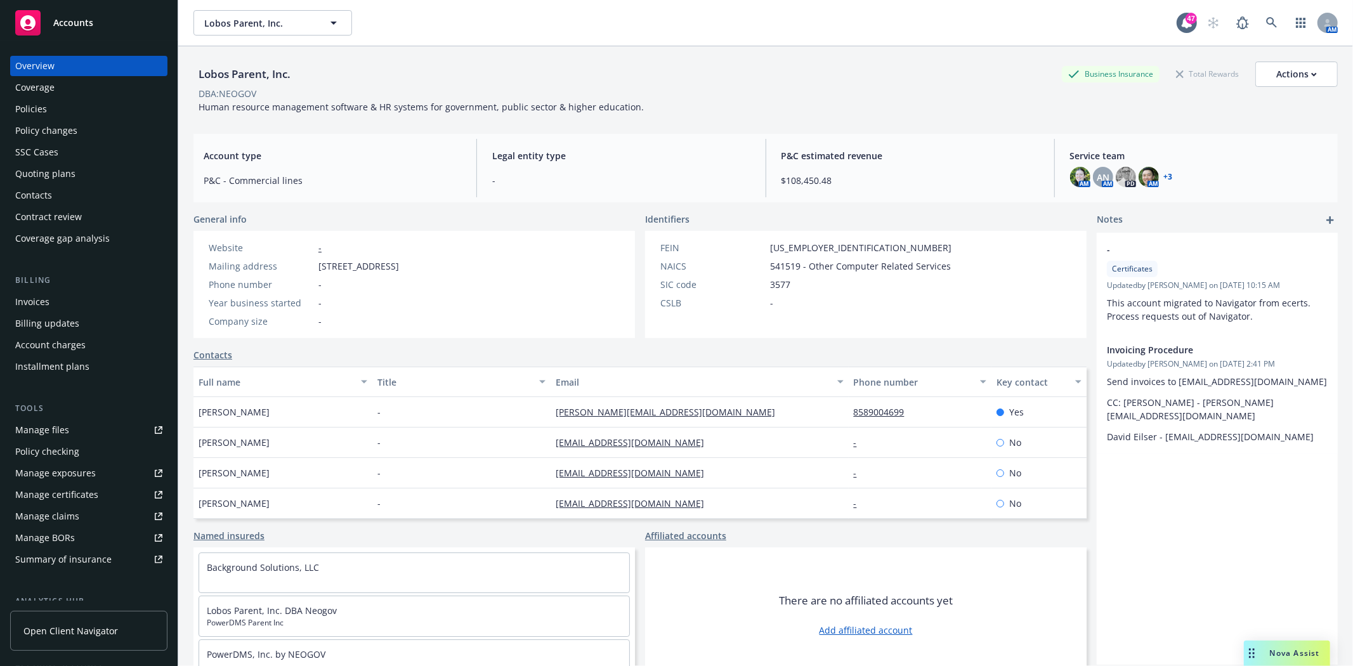
click at [44, 302] on div "Invoices" at bounding box center [32, 302] width 34 height 20
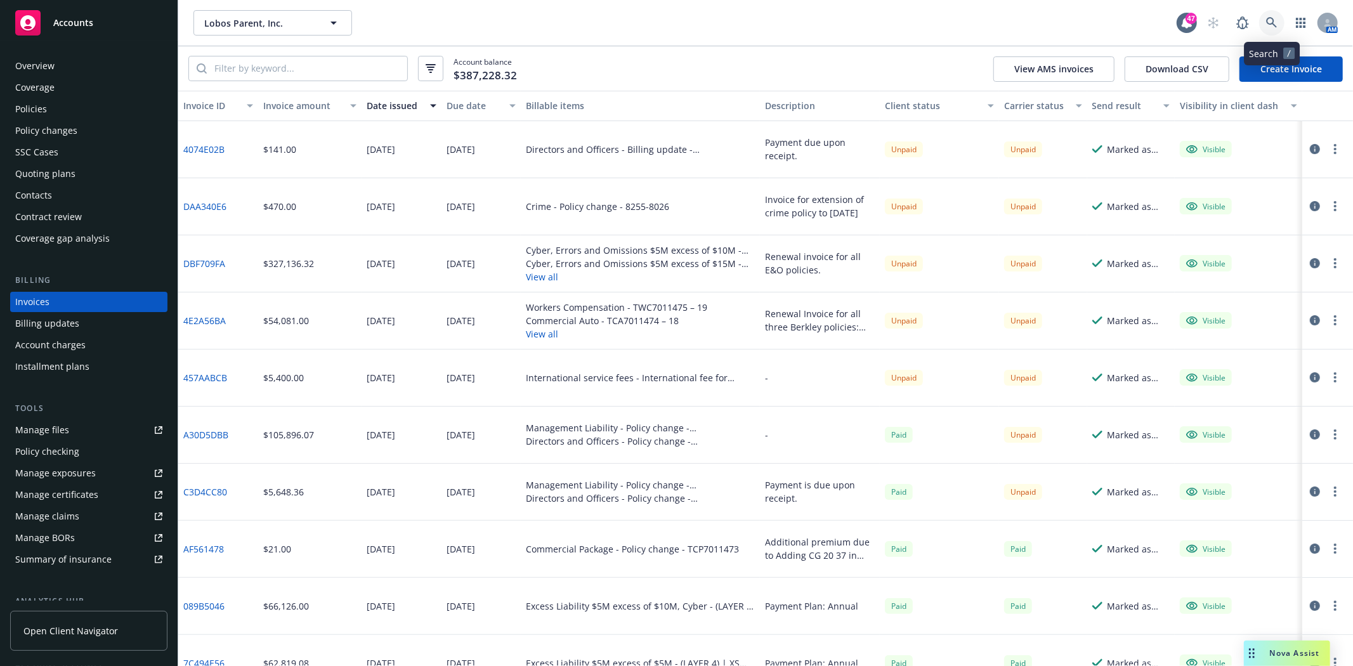
click at [1217, 20] on icon at bounding box center [1271, 22] width 11 height 11
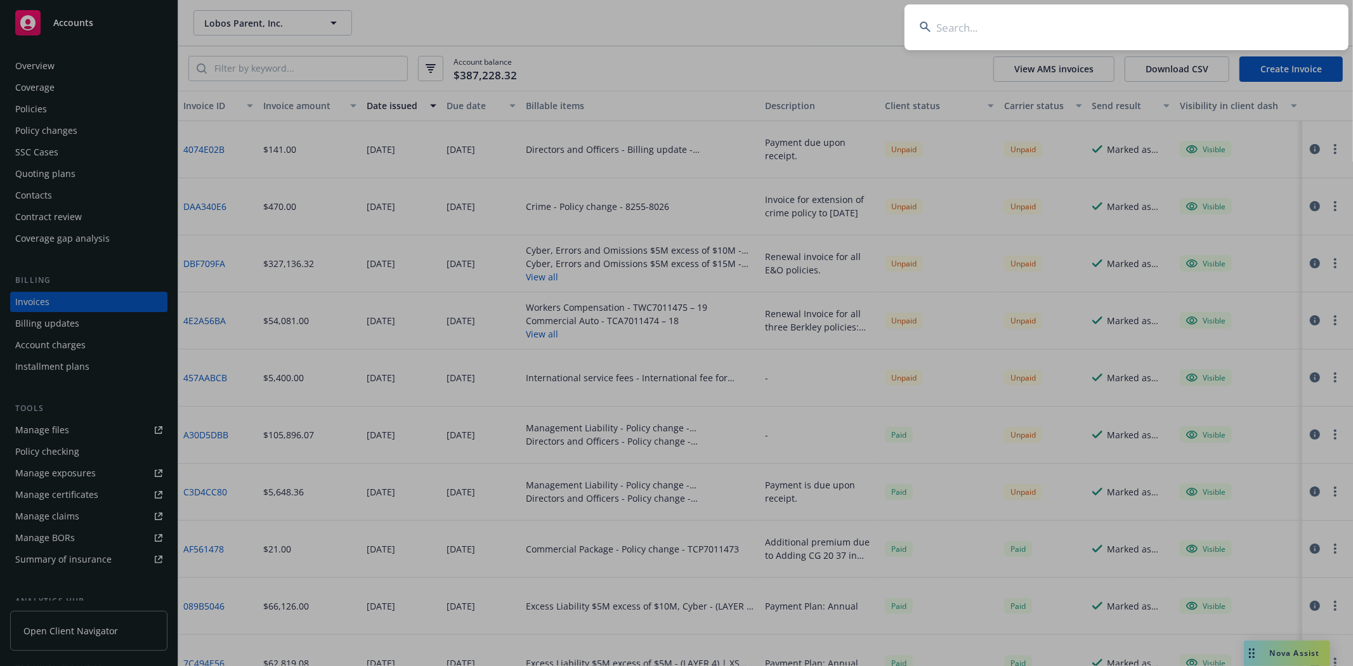
click at [953, 18] on input at bounding box center [1126, 27] width 444 height 46
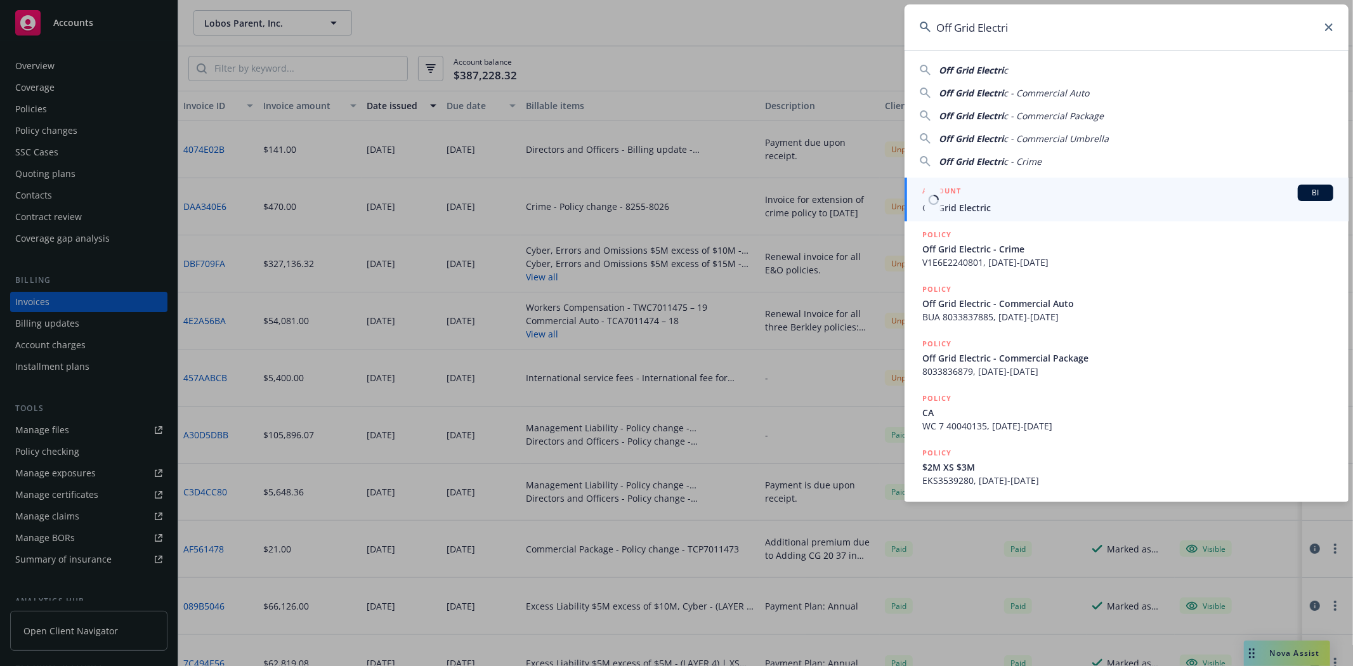
type input "Off Grid Electri"
click at [963, 214] on span "Off Grid Electric" at bounding box center [1127, 207] width 411 height 13
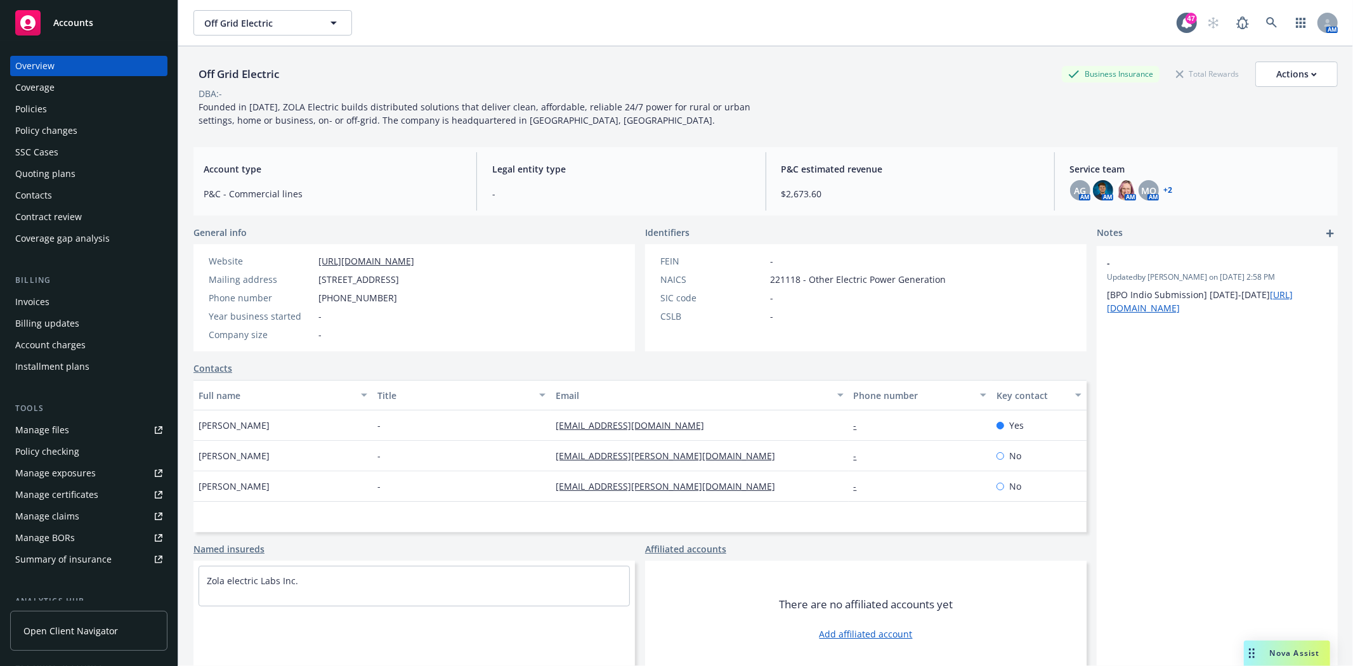
click at [37, 308] on div "Invoices" at bounding box center [32, 302] width 34 height 20
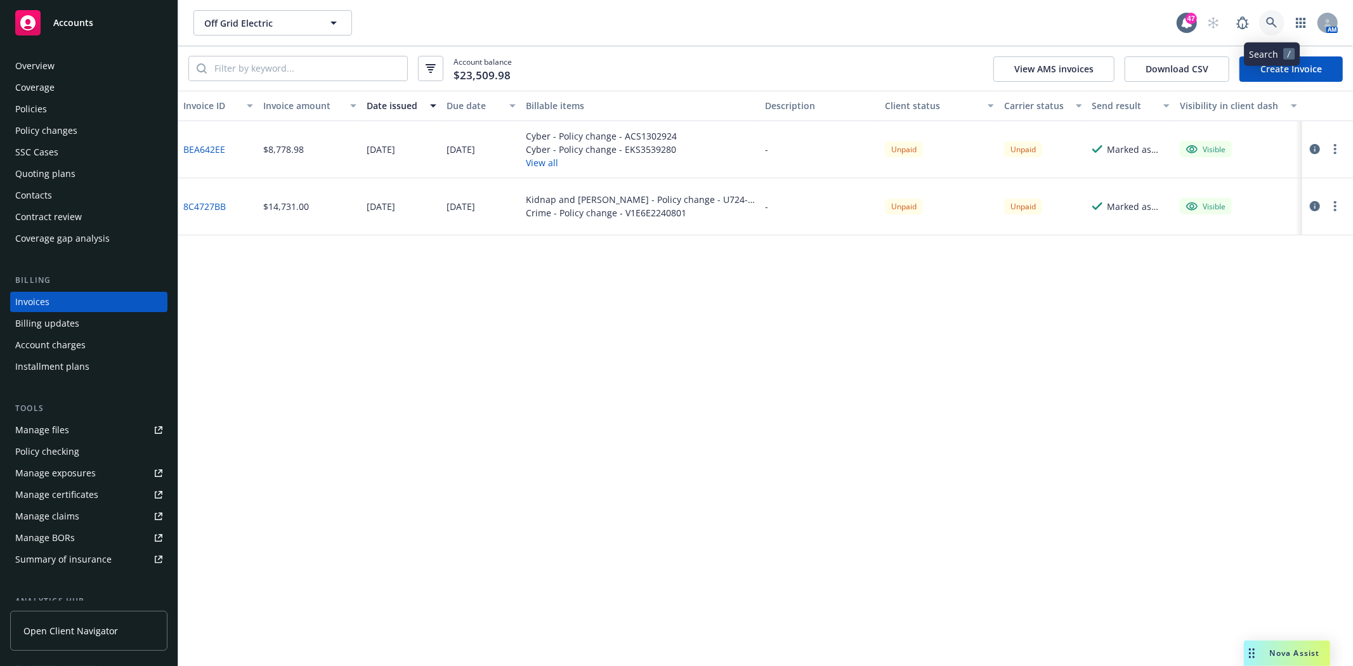
click at [1217, 20] on icon at bounding box center [1271, 22] width 11 height 11
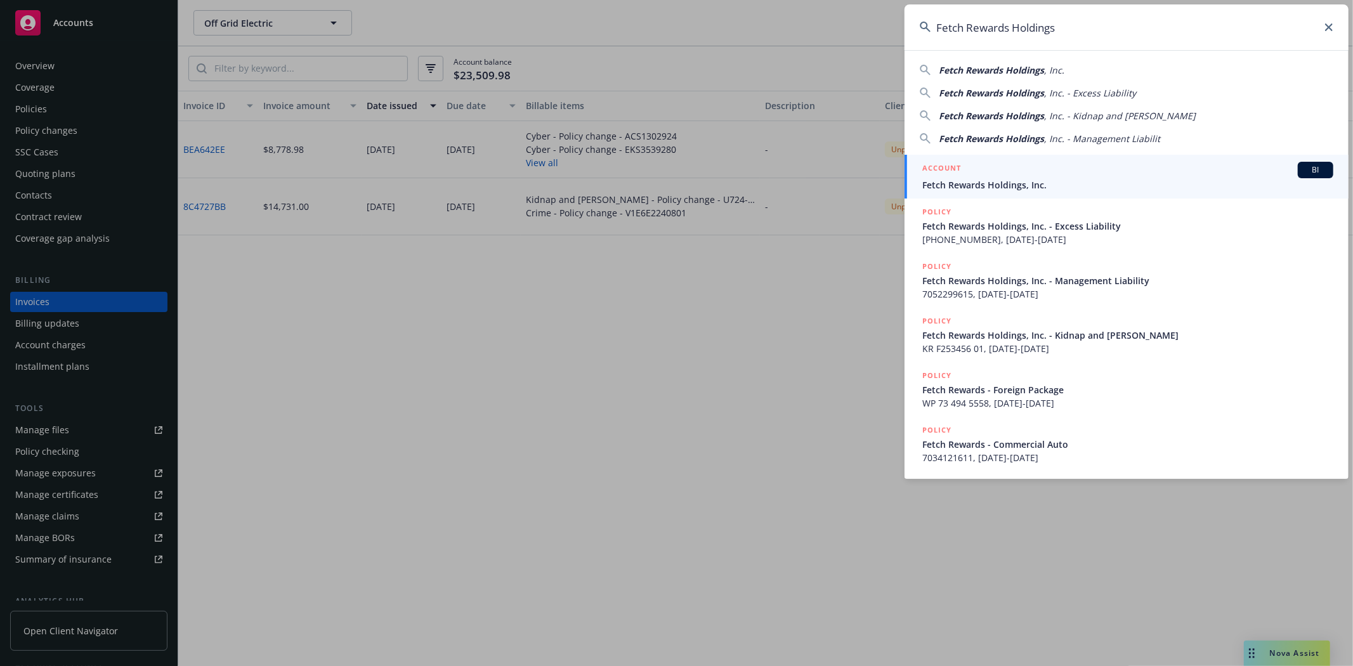
type input "Fetch Rewards Holdings"
click at [972, 176] on div "ACCOUNT BI" at bounding box center [1127, 170] width 411 height 16
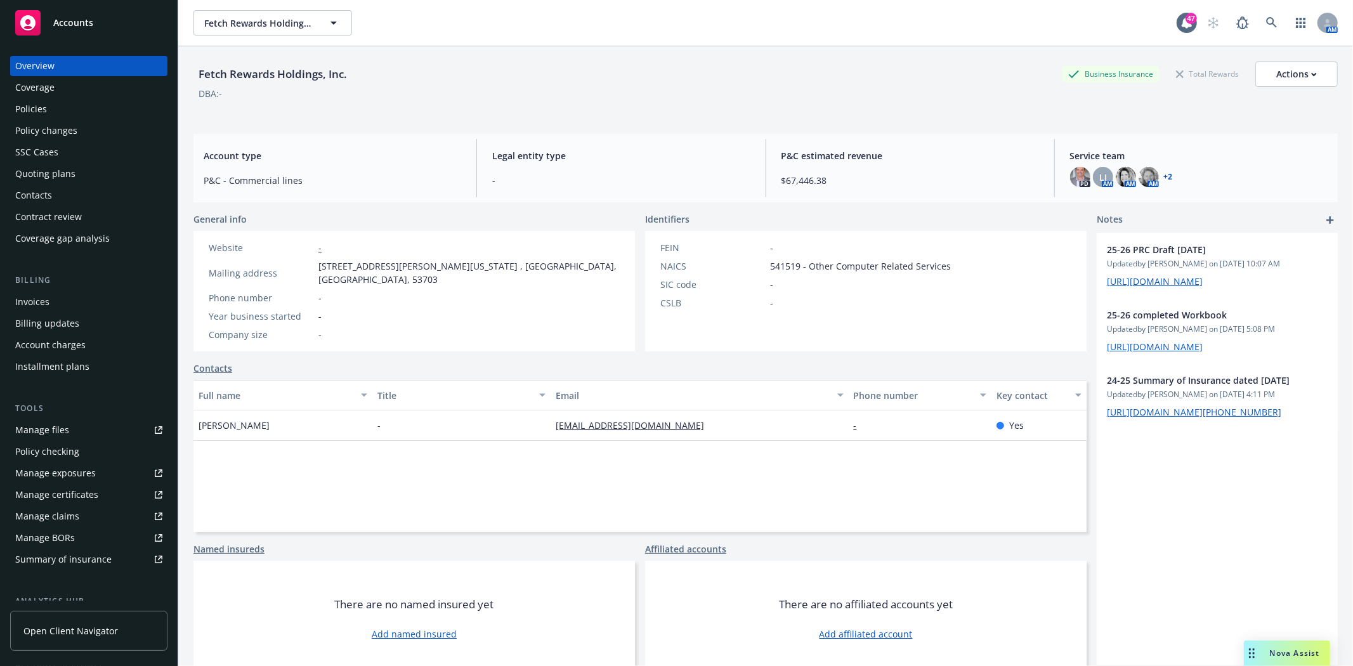
click at [60, 105] on div "Policies" at bounding box center [88, 109] width 147 height 20
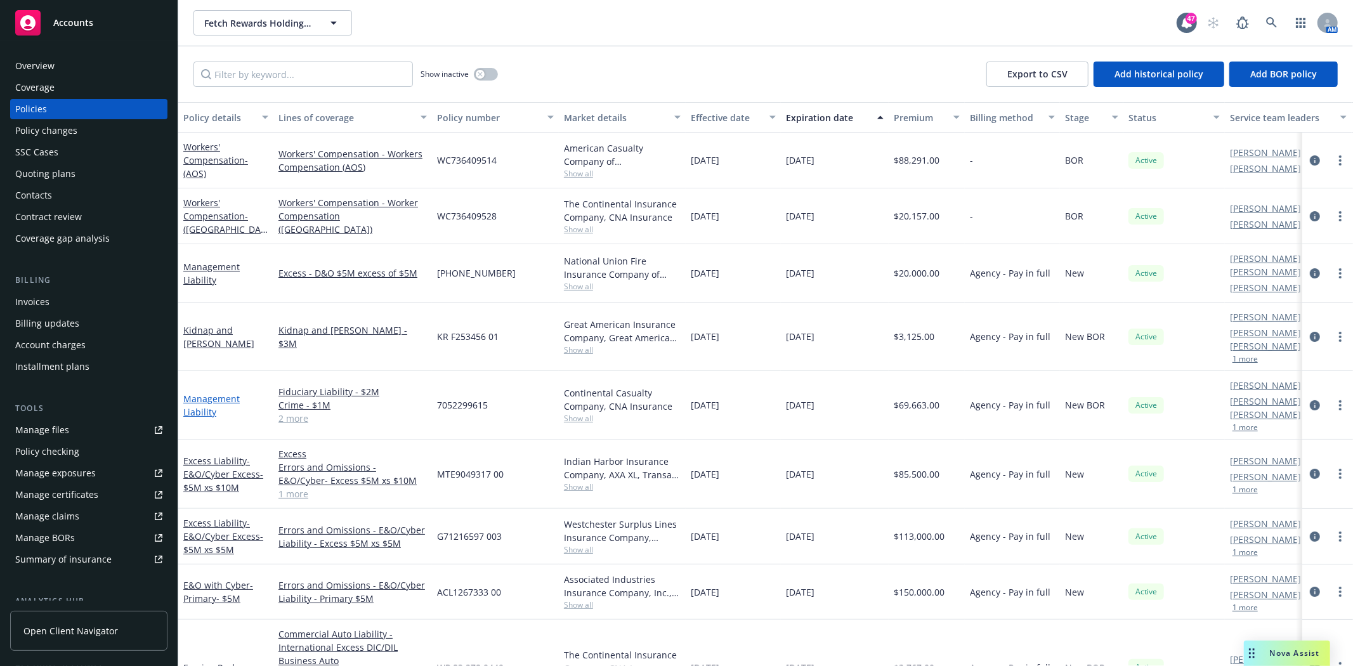
click at [198, 393] on link "Management Liability" at bounding box center [211, 405] width 56 height 25
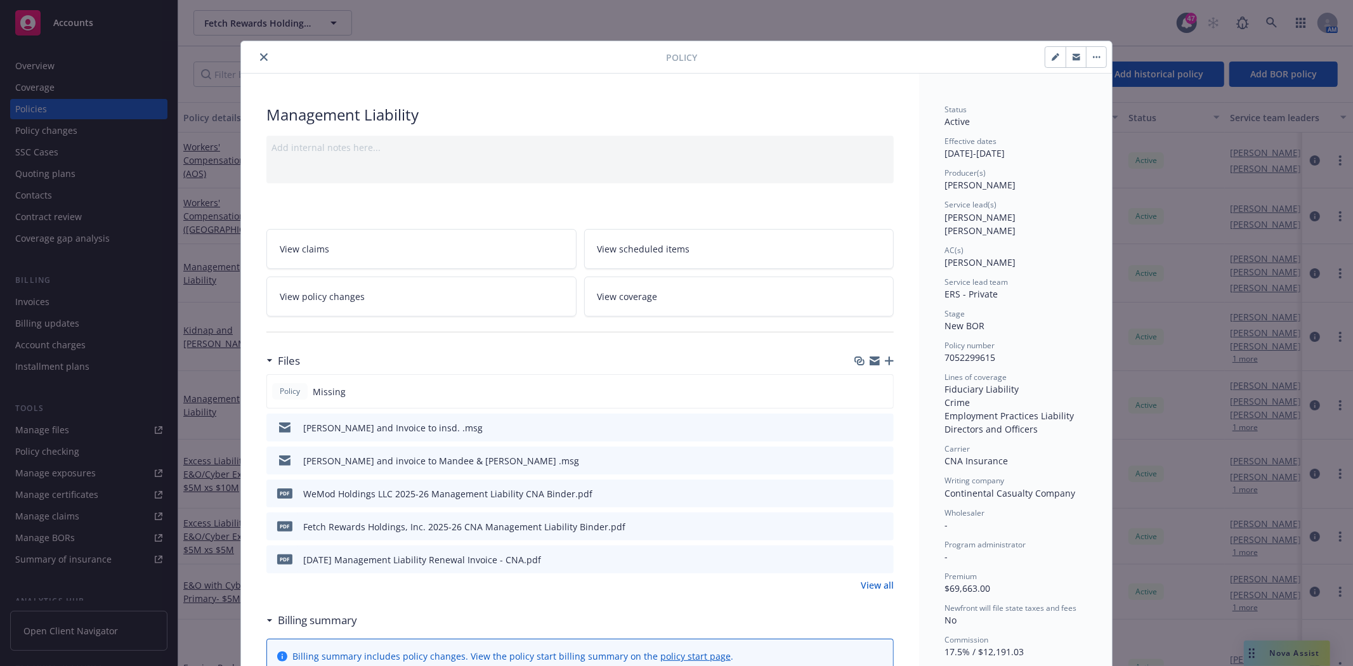
click at [260, 53] on icon "close" at bounding box center [264, 57] width 8 height 8
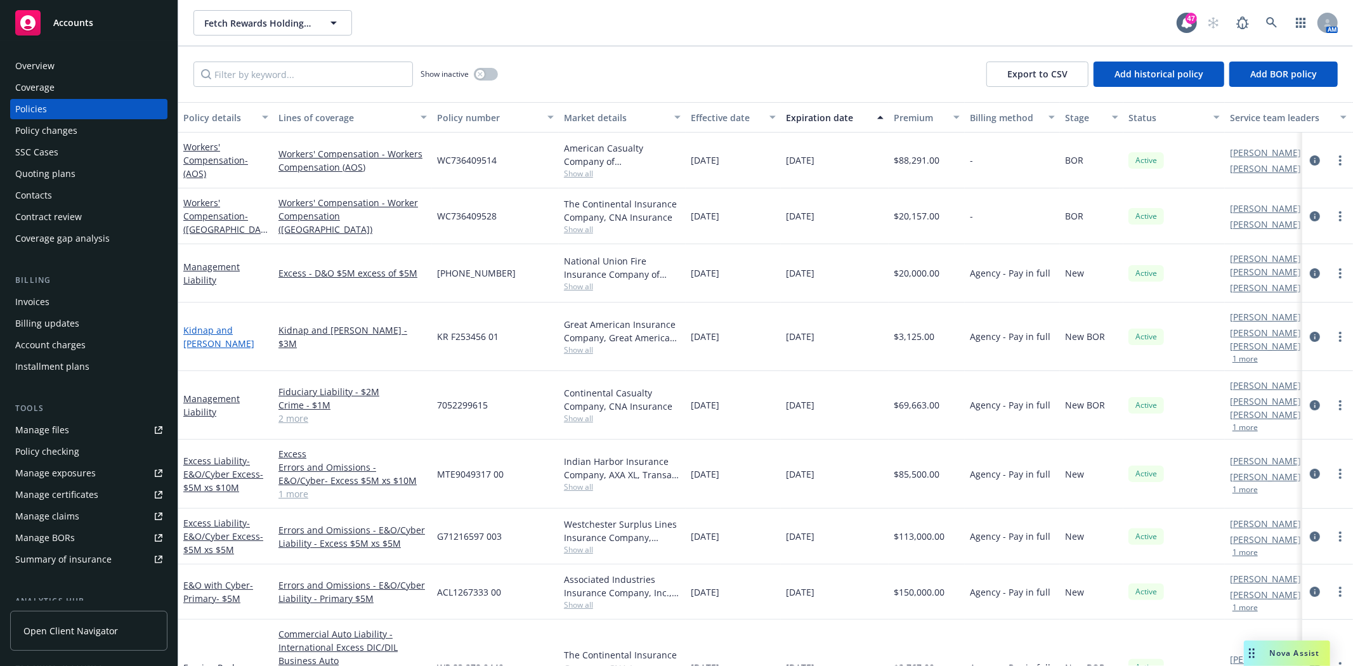
click at [201, 324] on link "Kidnap and Ransom" at bounding box center [218, 336] width 71 height 25
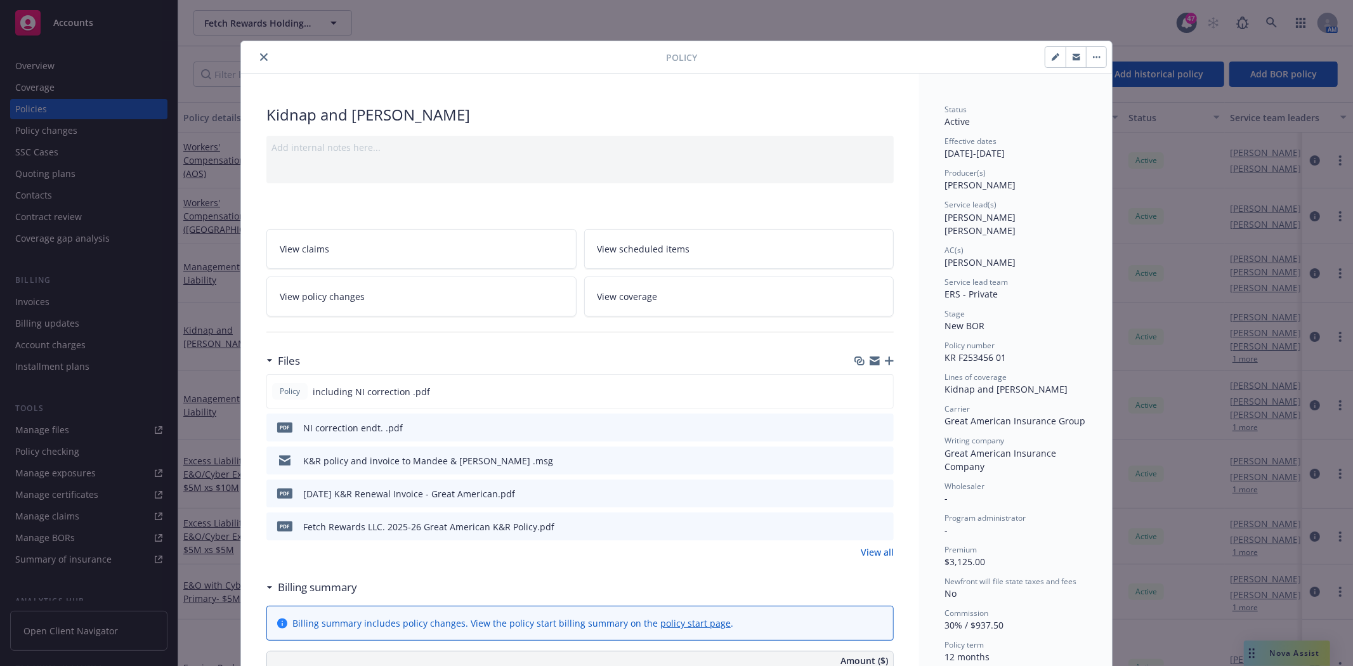
click at [260, 59] on icon "close" at bounding box center [264, 57] width 8 height 8
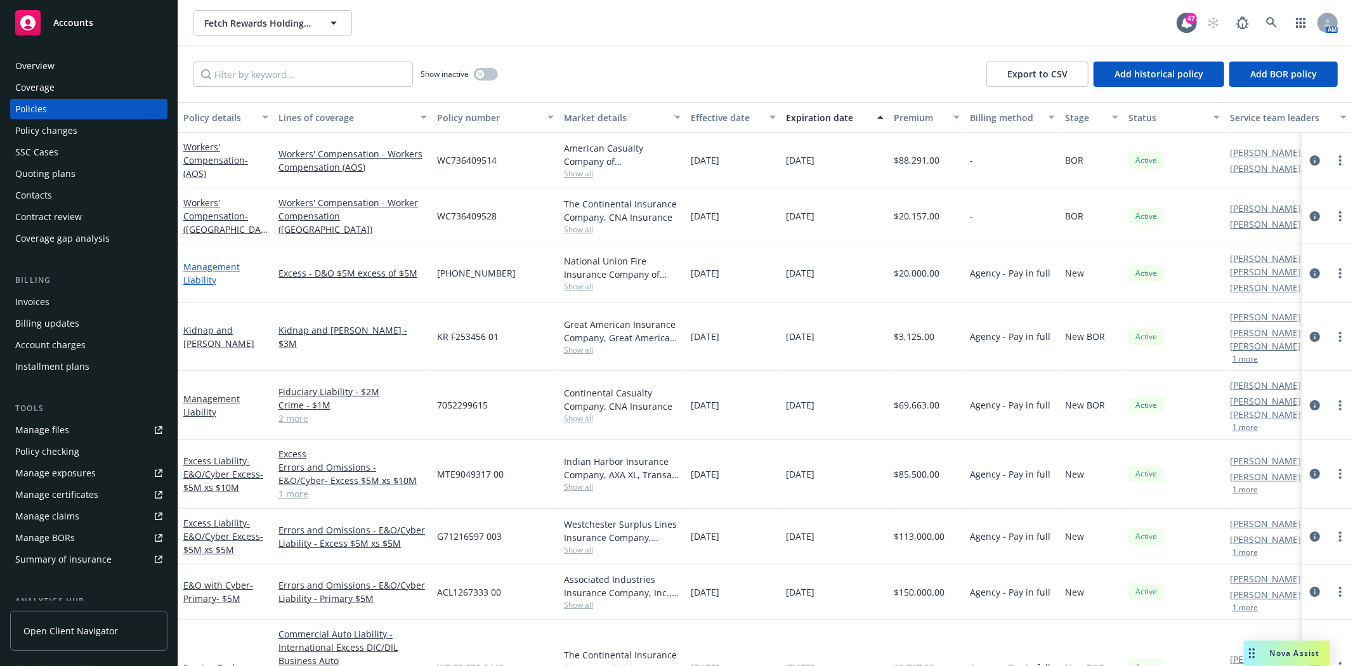
click at [205, 270] on link "Management Liability" at bounding box center [211, 273] width 56 height 25
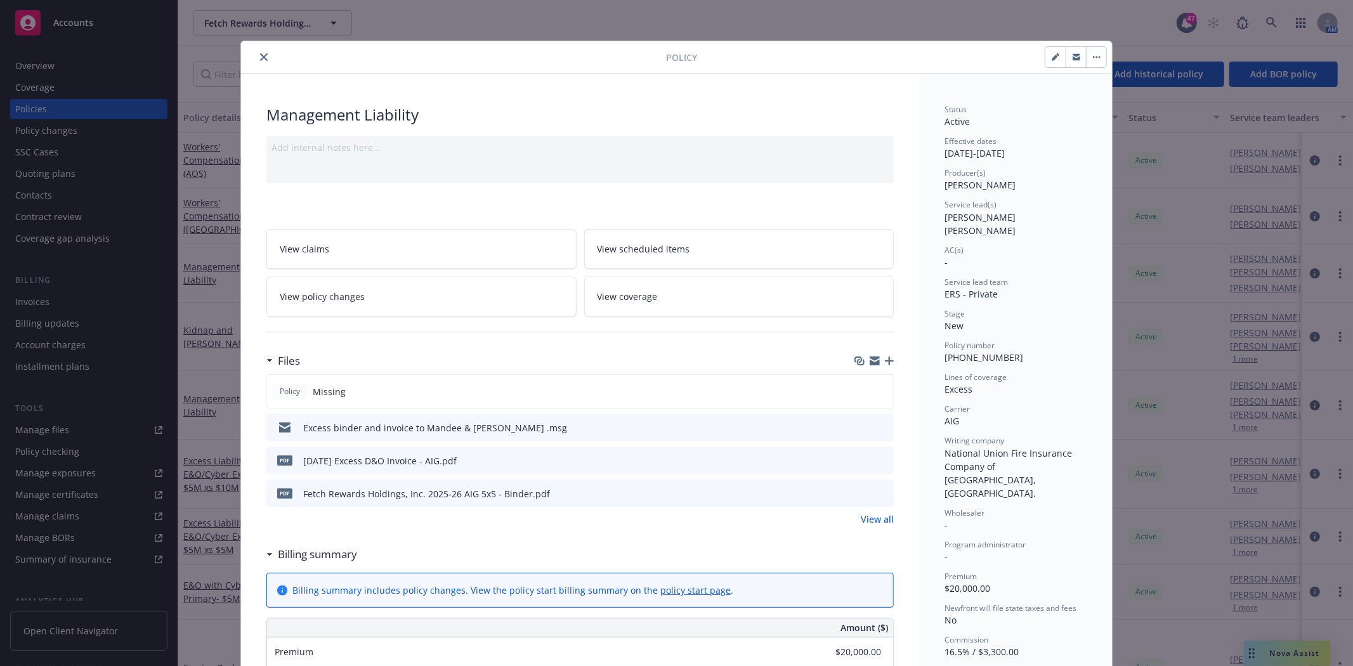
click at [260, 58] on icon "close" at bounding box center [264, 57] width 8 height 8
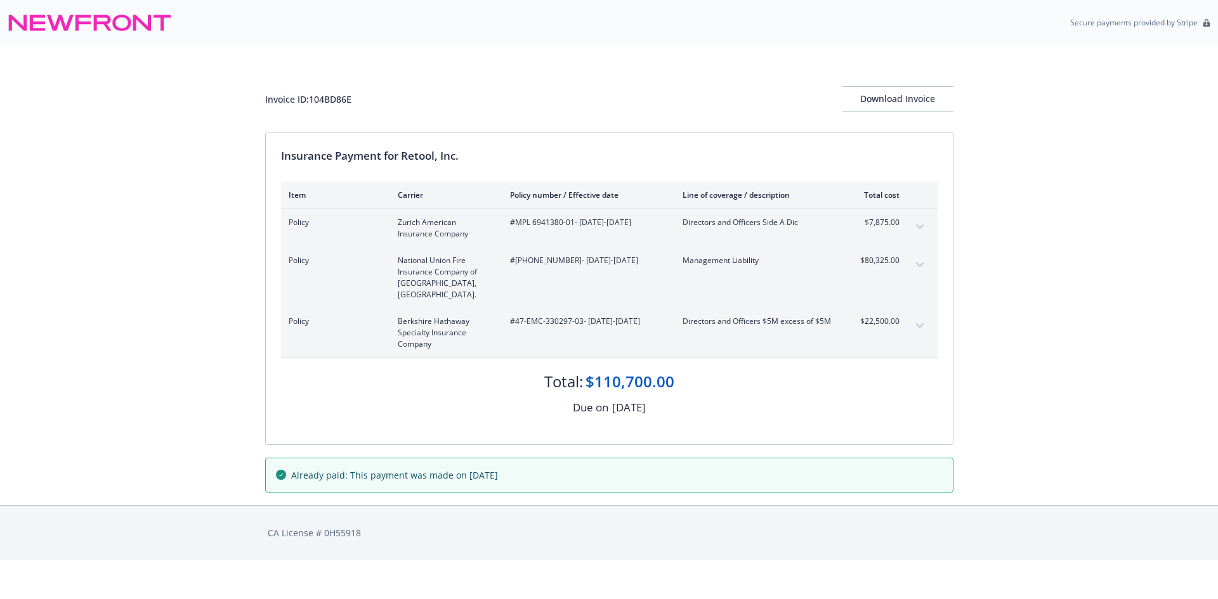
click at [920, 226] on icon "expand content" at bounding box center [920, 226] width 8 height 5
